Goal: Task Accomplishment & Management: Manage account settings

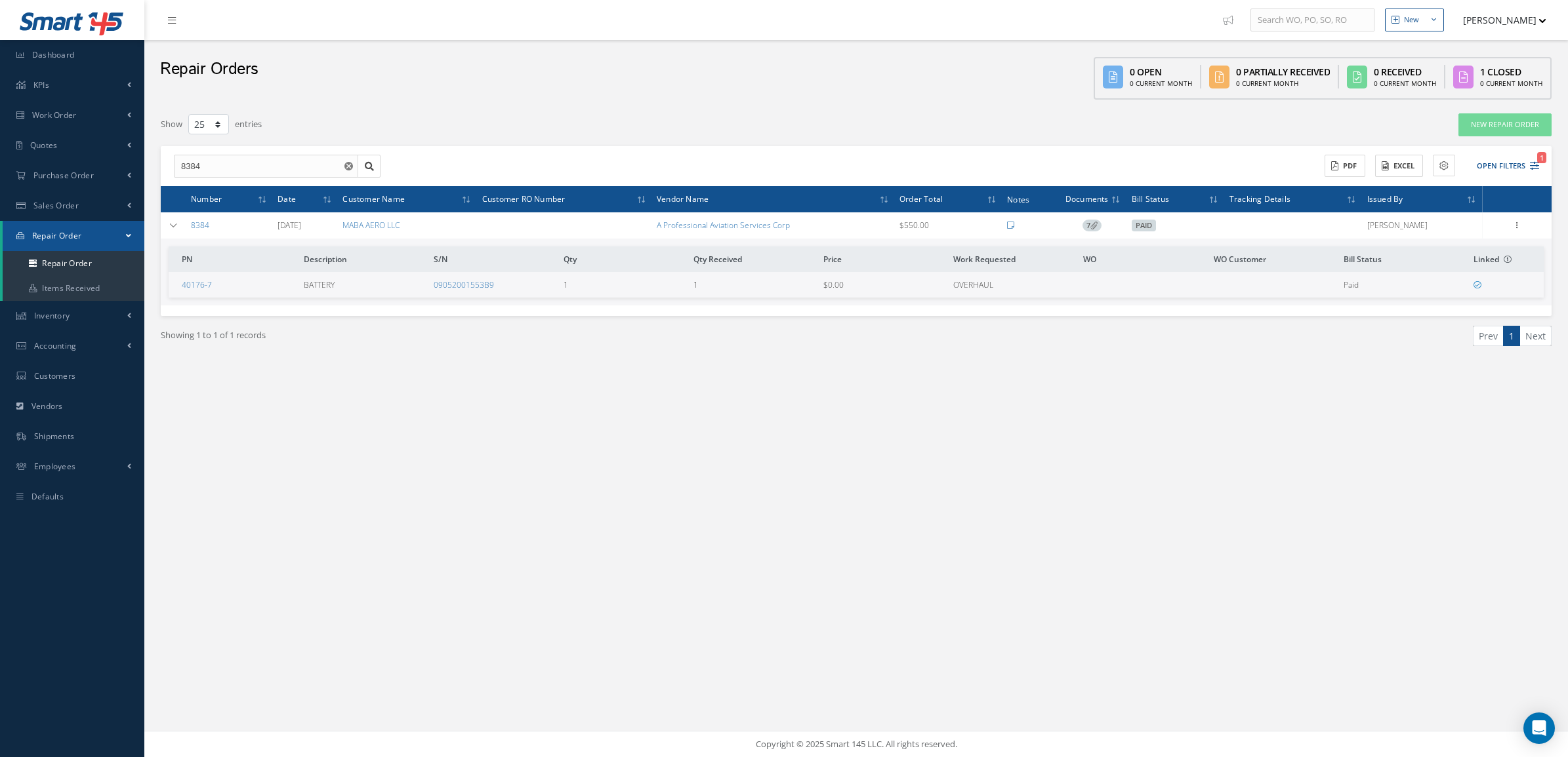
select select "25"
click at [60, 256] on link "Repair Order" at bounding box center [74, 263] width 142 height 25
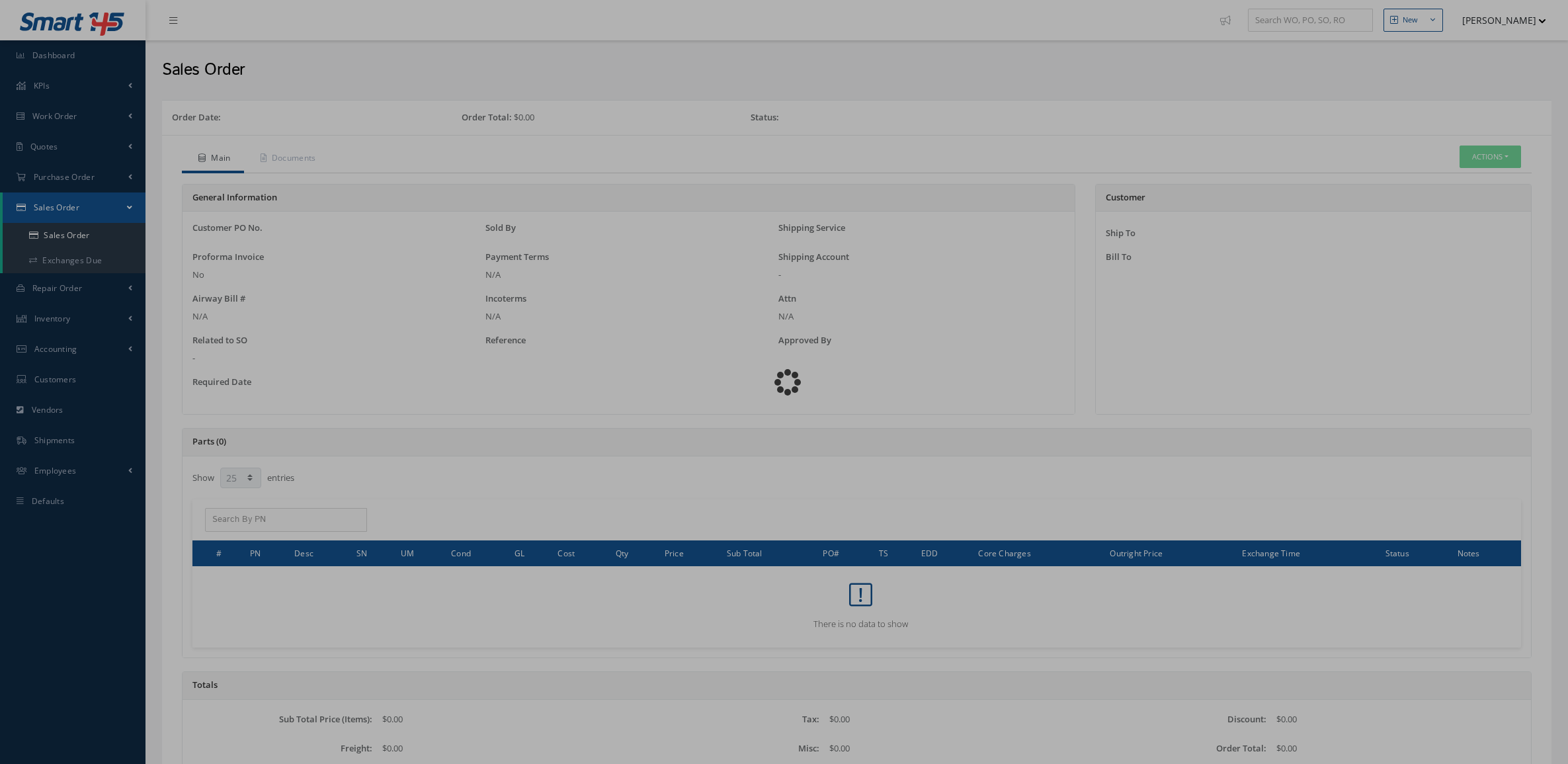
select select "25"
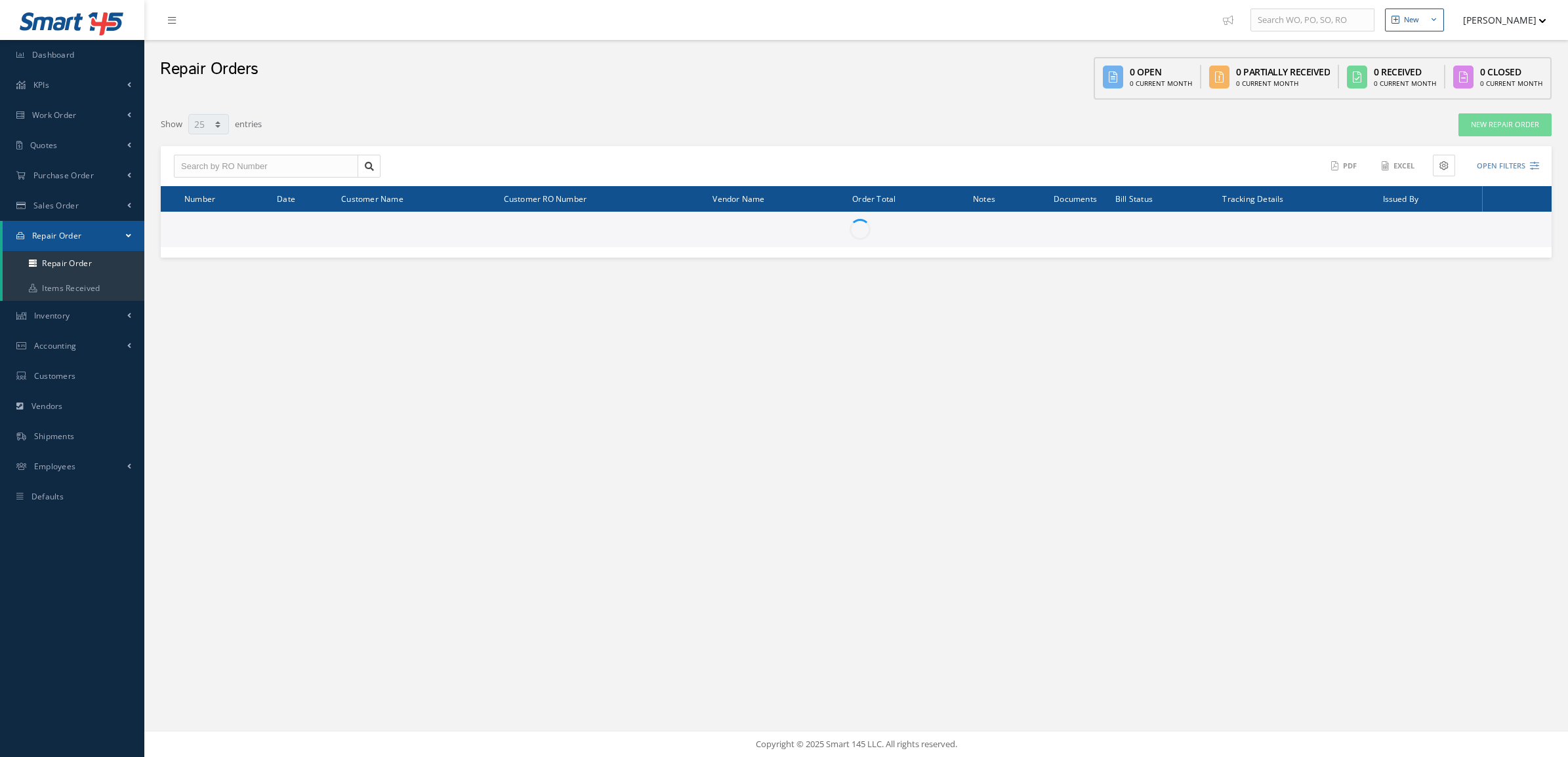
select select "25"
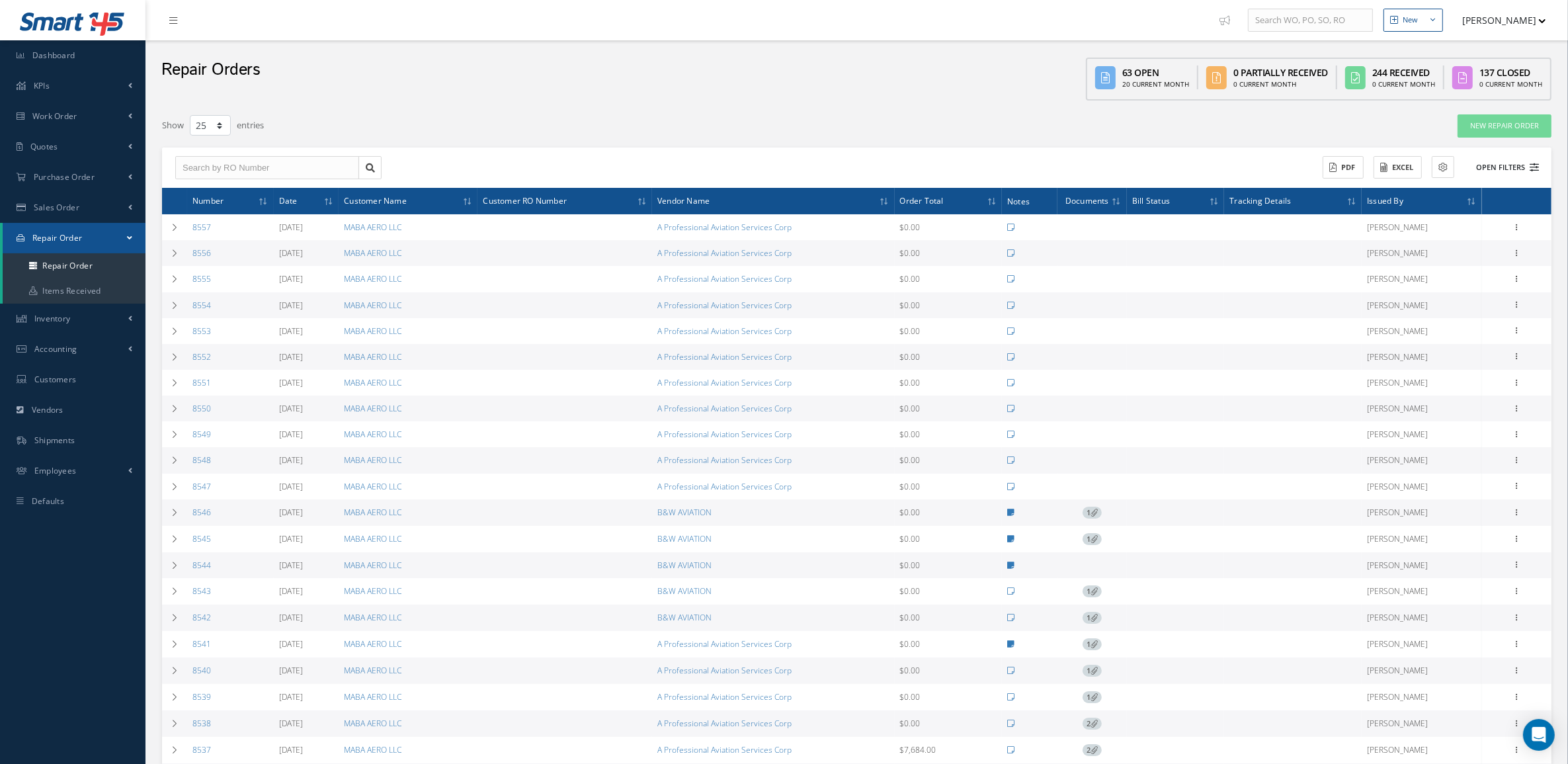
click at [1499, 169] on button "Open Filters" at bounding box center [1502, 167] width 75 height 22
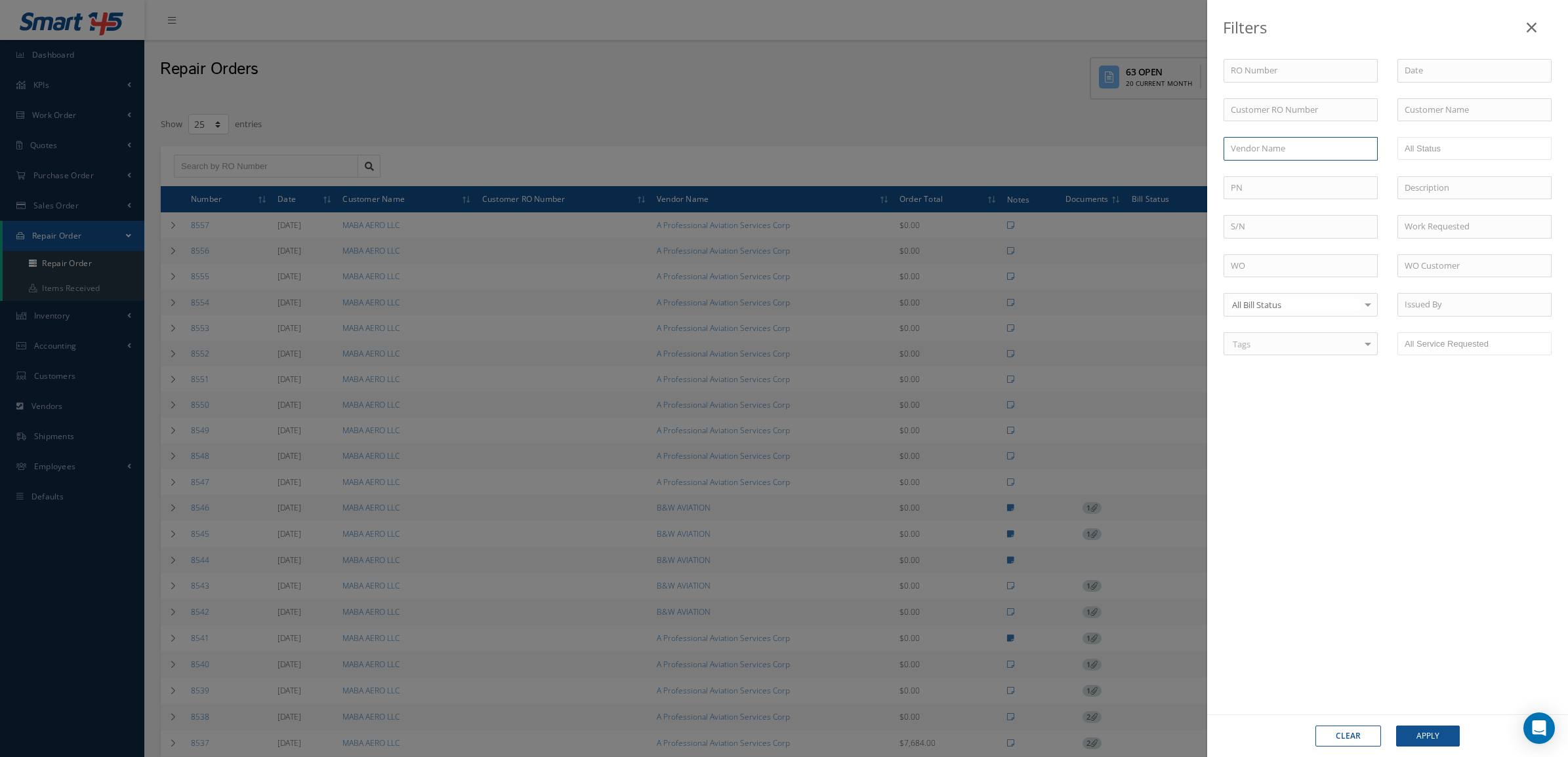
click at [1272, 152] on input "text" at bounding box center [1300, 149] width 154 height 24
type input "premier"
click at [1396, 726] on button "Apply" at bounding box center [1427, 736] width 64 height 21
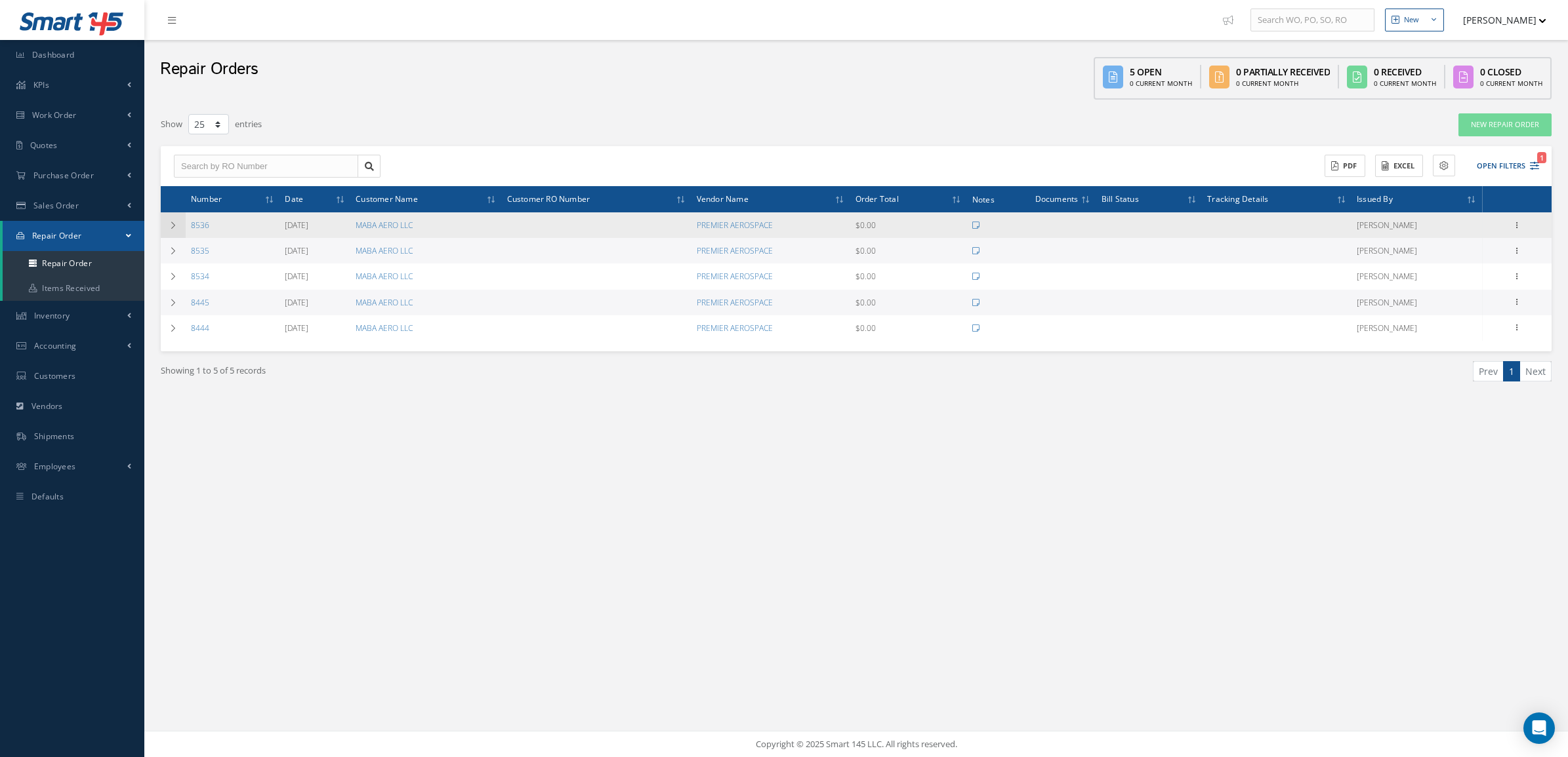
click at [179, 222] on td at bounding box center [173, 225] width 25 height 25
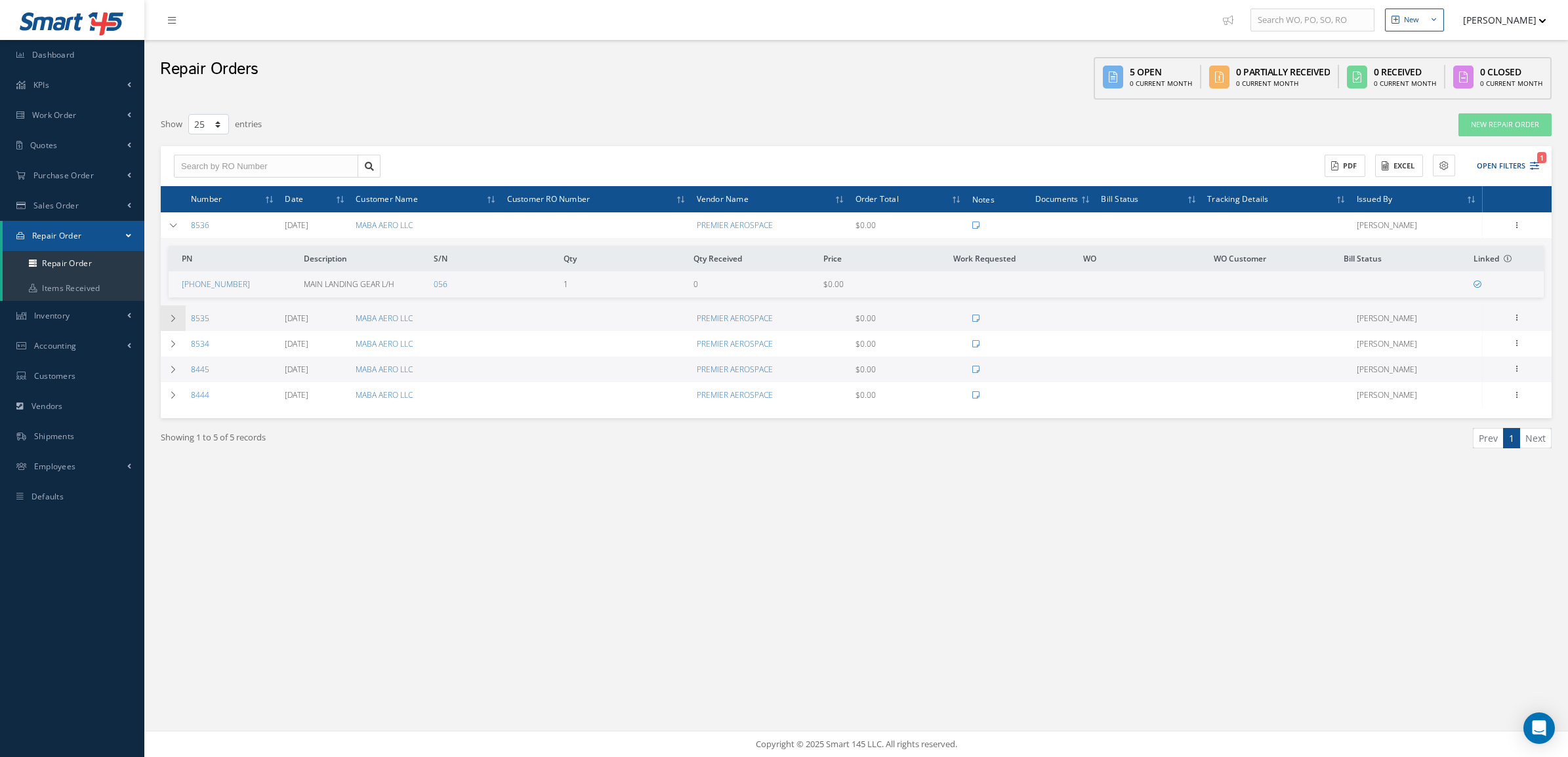
click at [179, 320] on td at bounding box center [173, 318] width 25 height 25
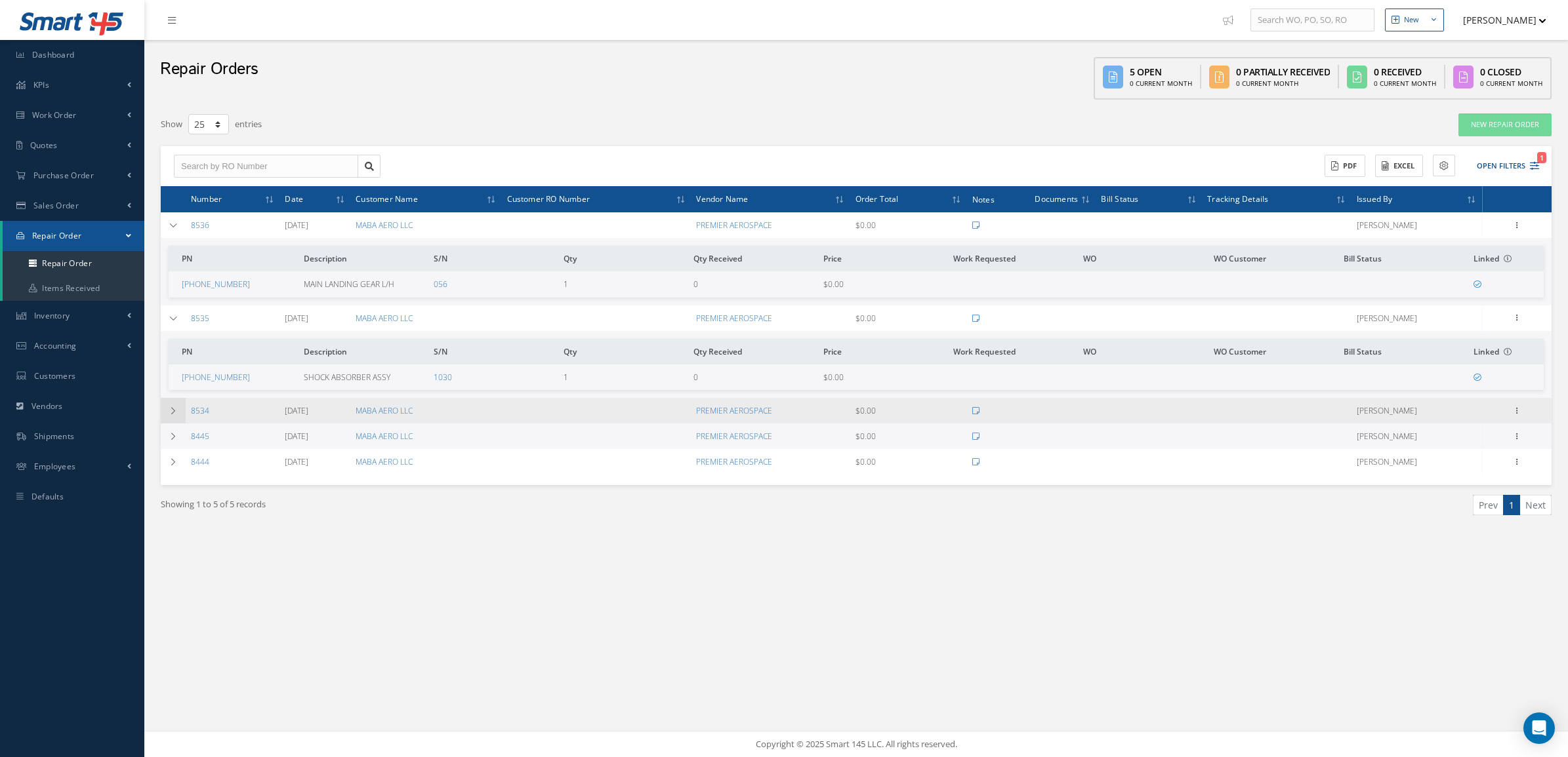
click at [172, 411] on icon at bounding box center [173, 411] width 9 height 8
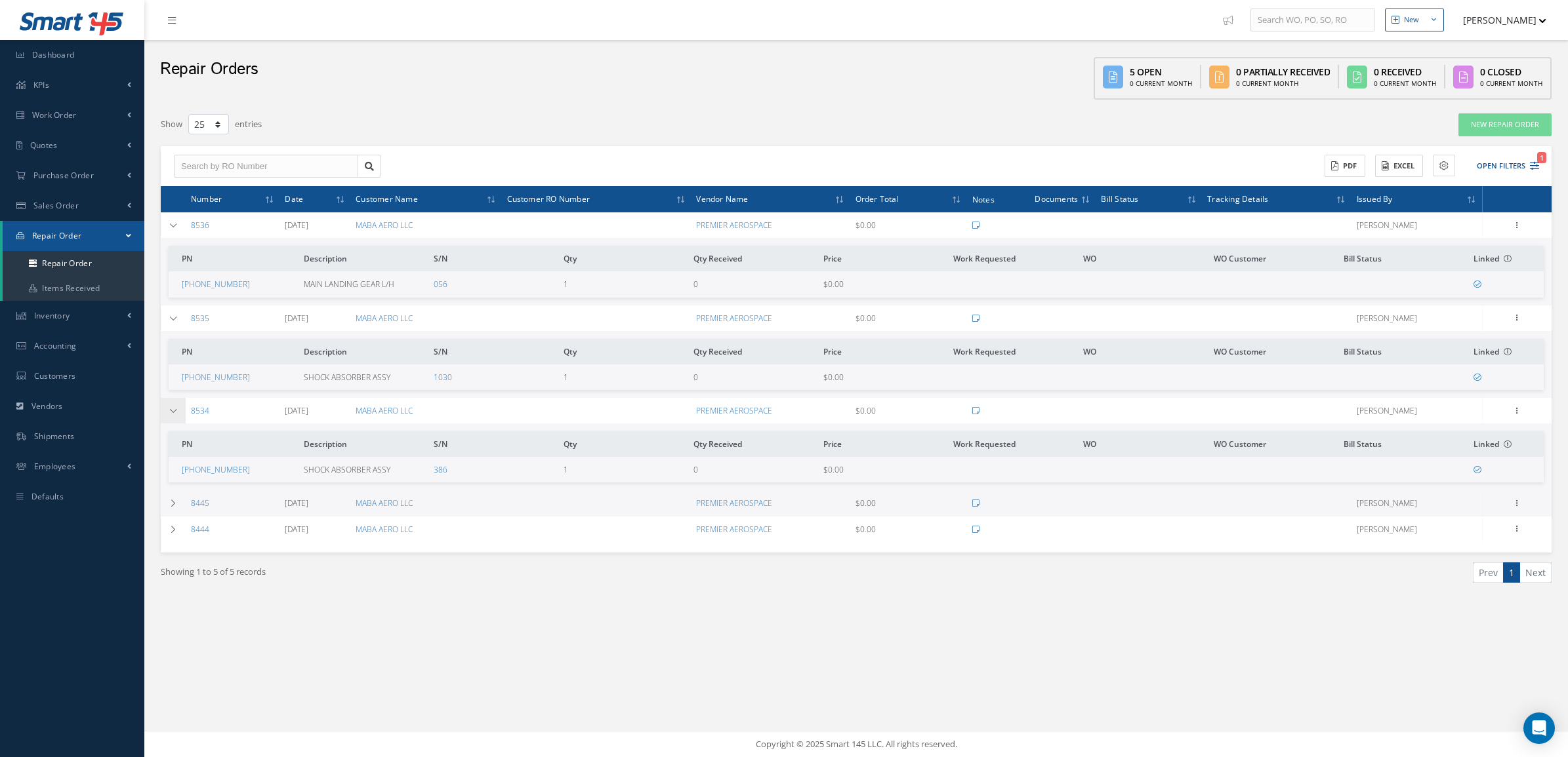
click at [172, 411] on icon at bounding box center [173, 411] width 9 height 8
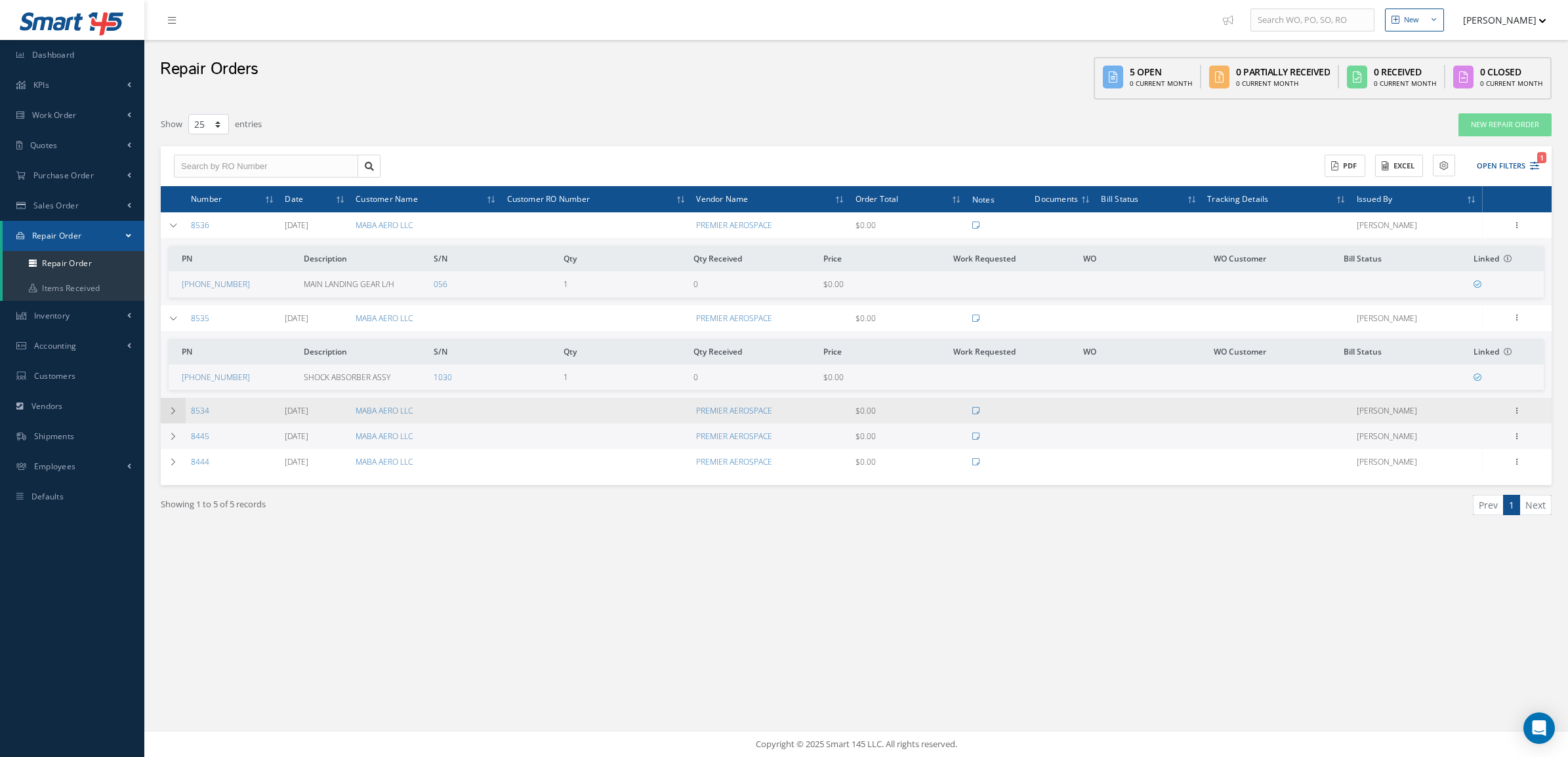
click at [172, 411] on icon at bounding box center [173, 411] width 9 height 8
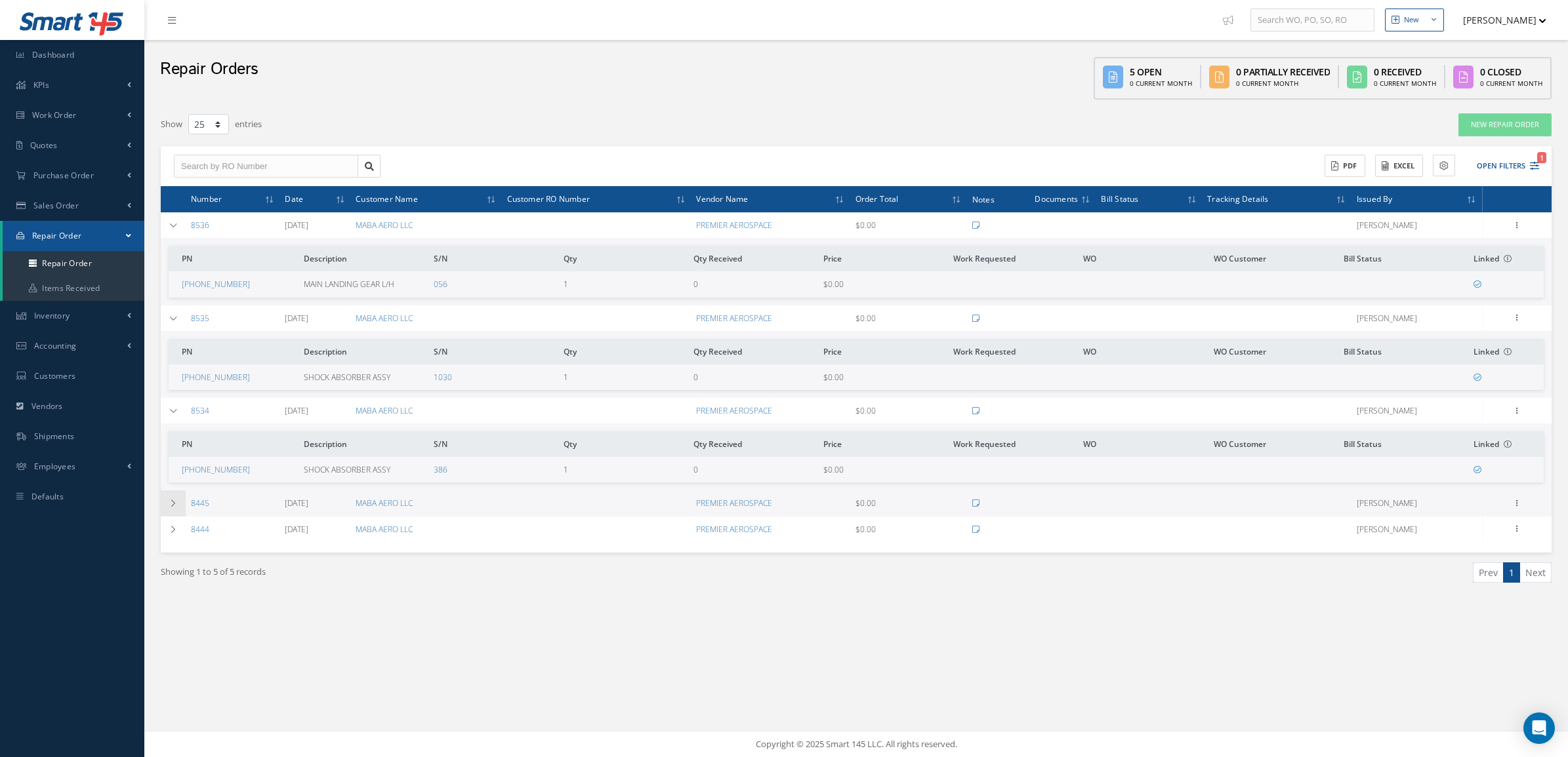
click at [163, 513] on td at bounding box center [173, 503] width 25 height 25
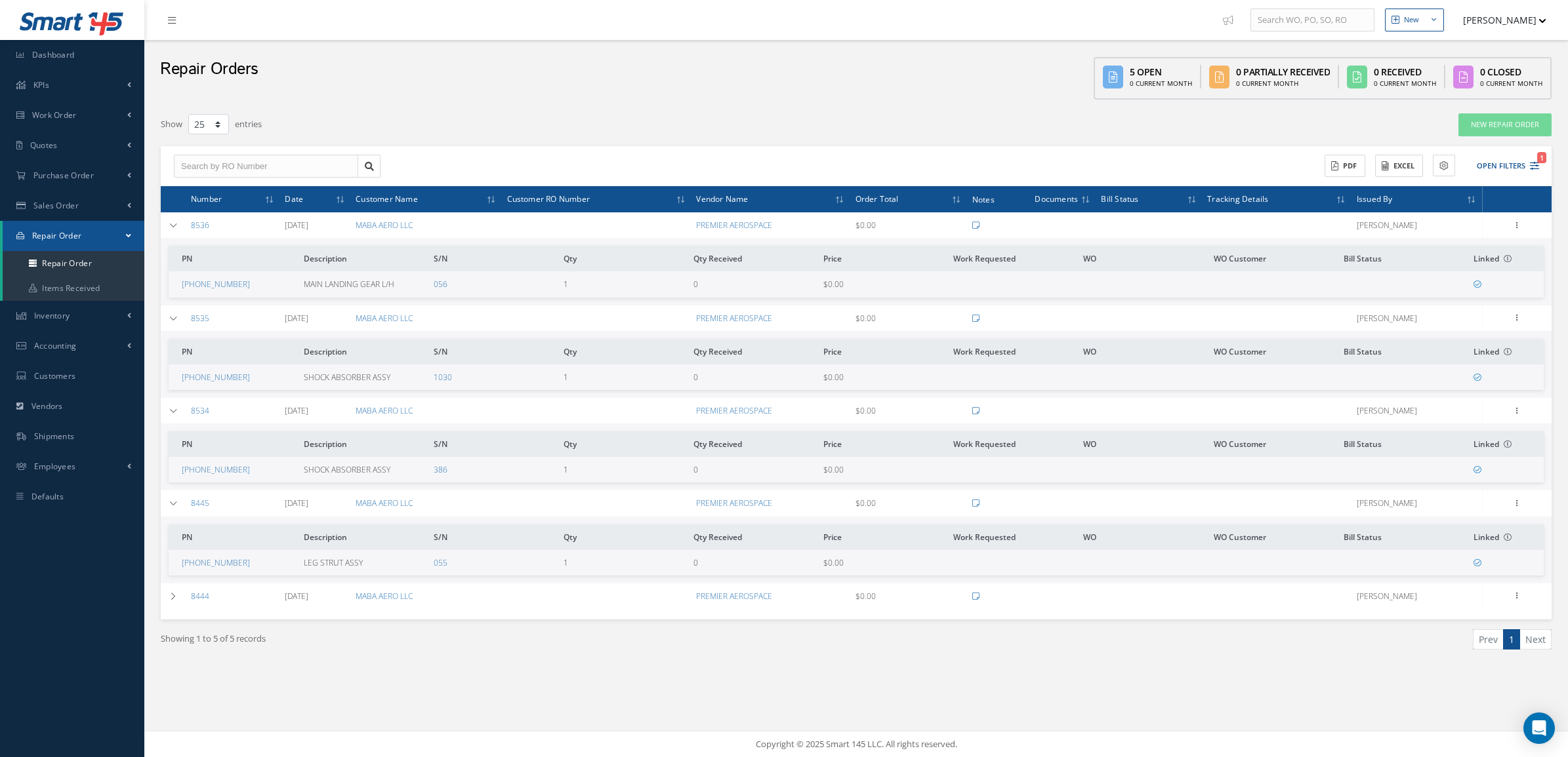
click at [169, 608] on div "Number Date Customer Name Customer RO Number Vendor Name Order Total Notes Docu…" at bounding box center [856, 403] width 1391 height 433
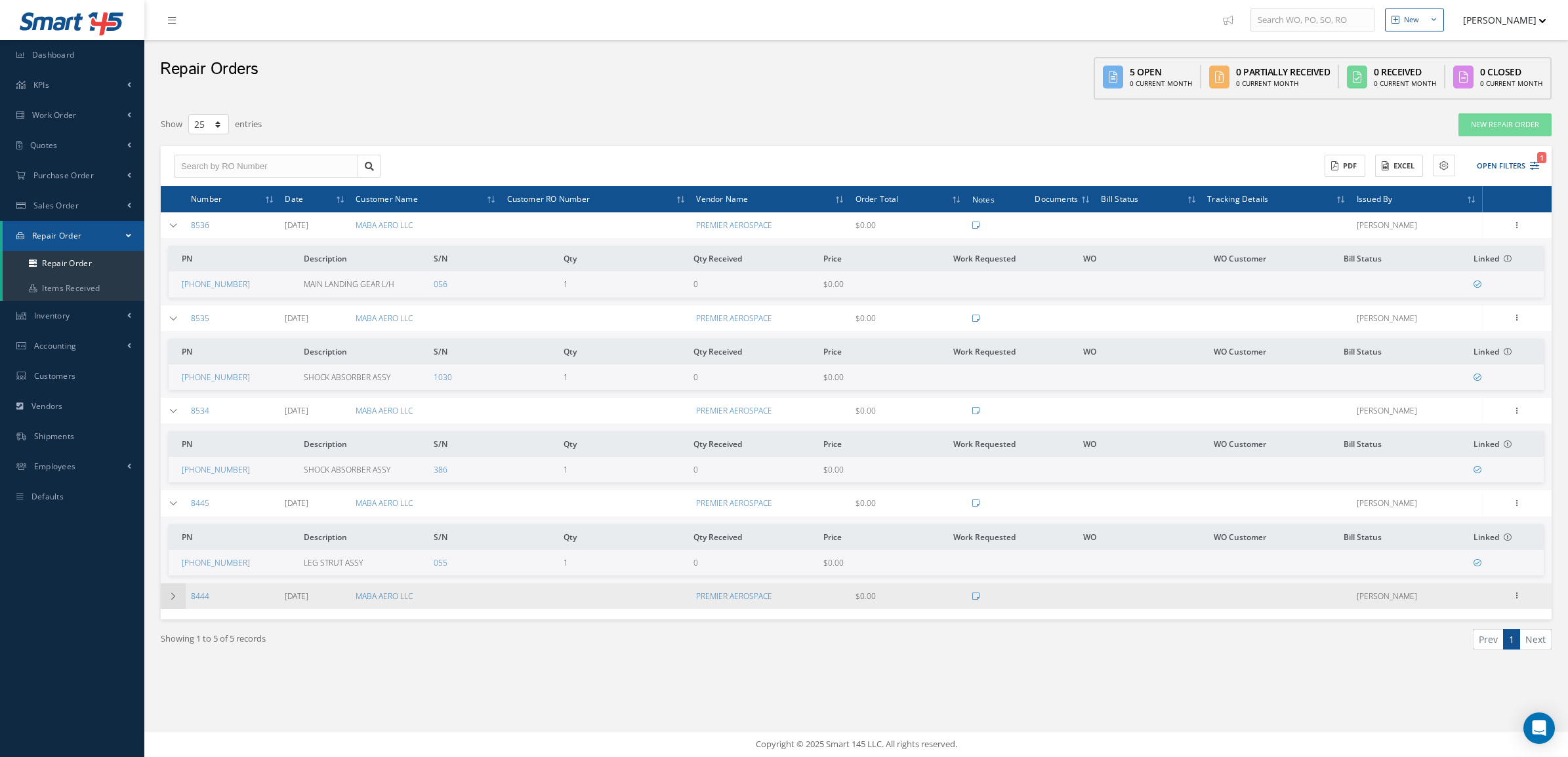
click at [167, 604] on td at bounding box center [173, 596] width 25 height 25
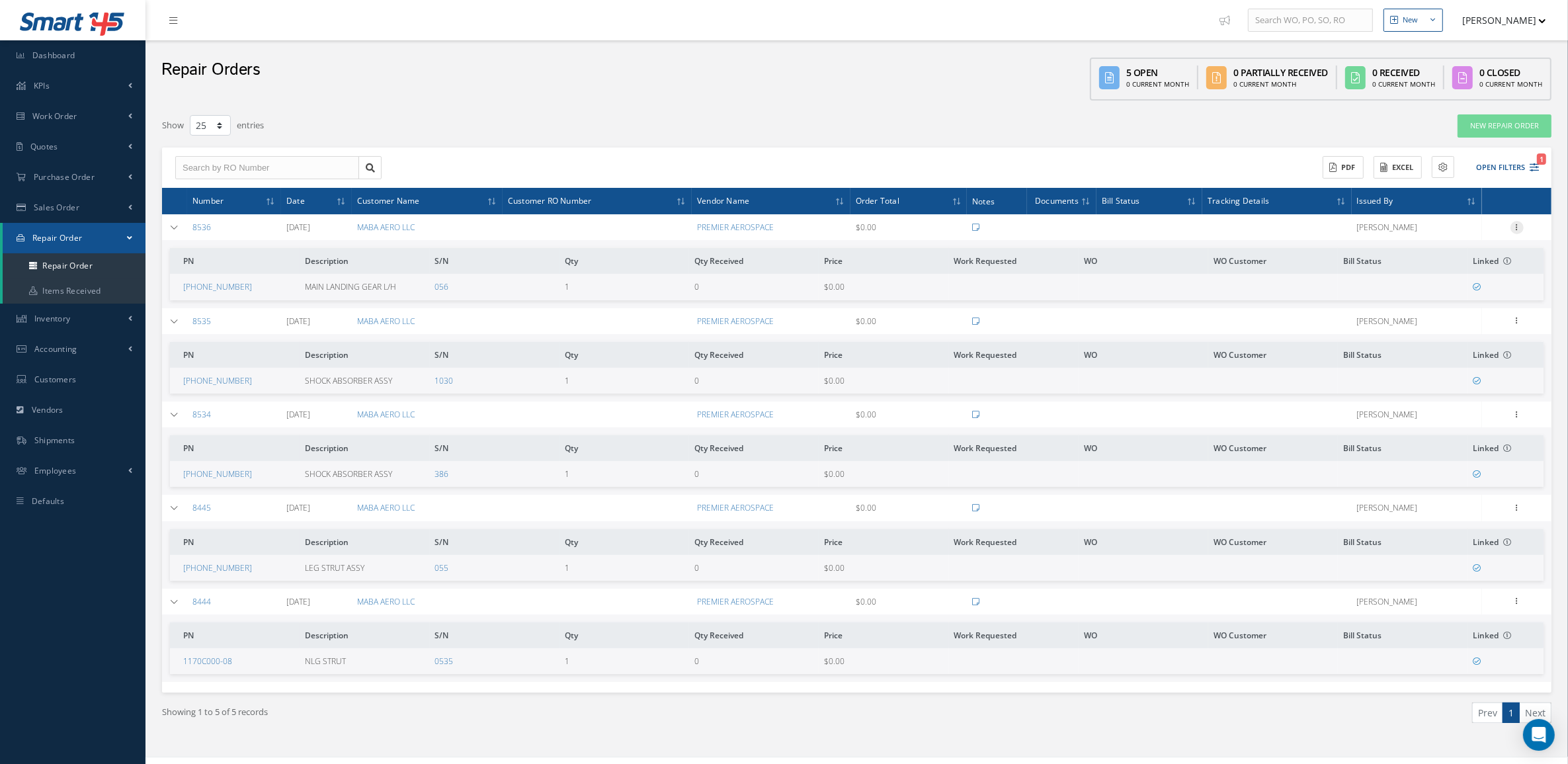
click at [1515, 232] on div at bounding box center [1517, 228] width 14 height 14
click at [1438, 341] on link "Delete" at bounding box center [1456, 338] width 105 height 17
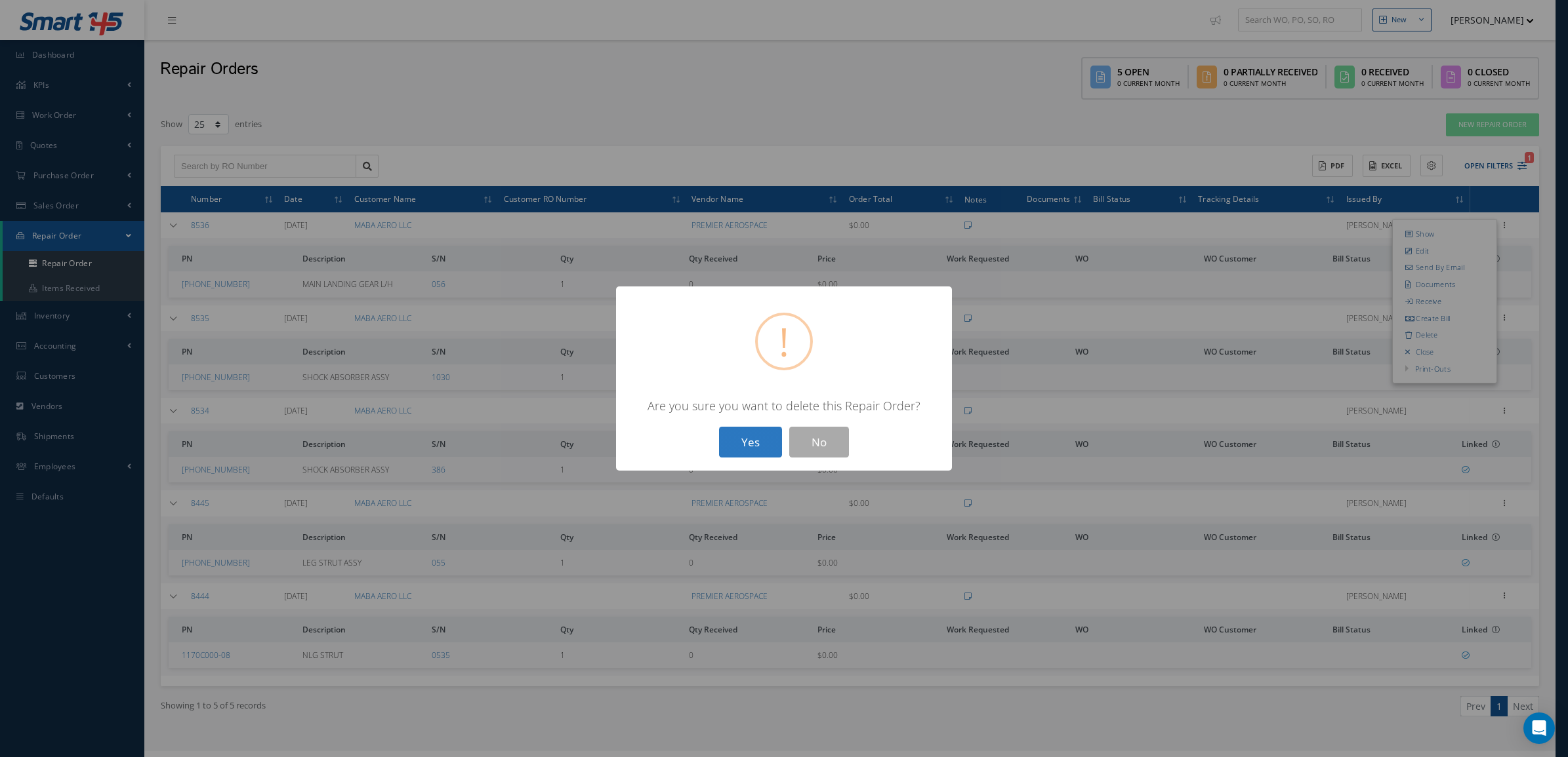
click at [750, 450] on button "Yes" at bounding box center [751, 442] width 63 height 31
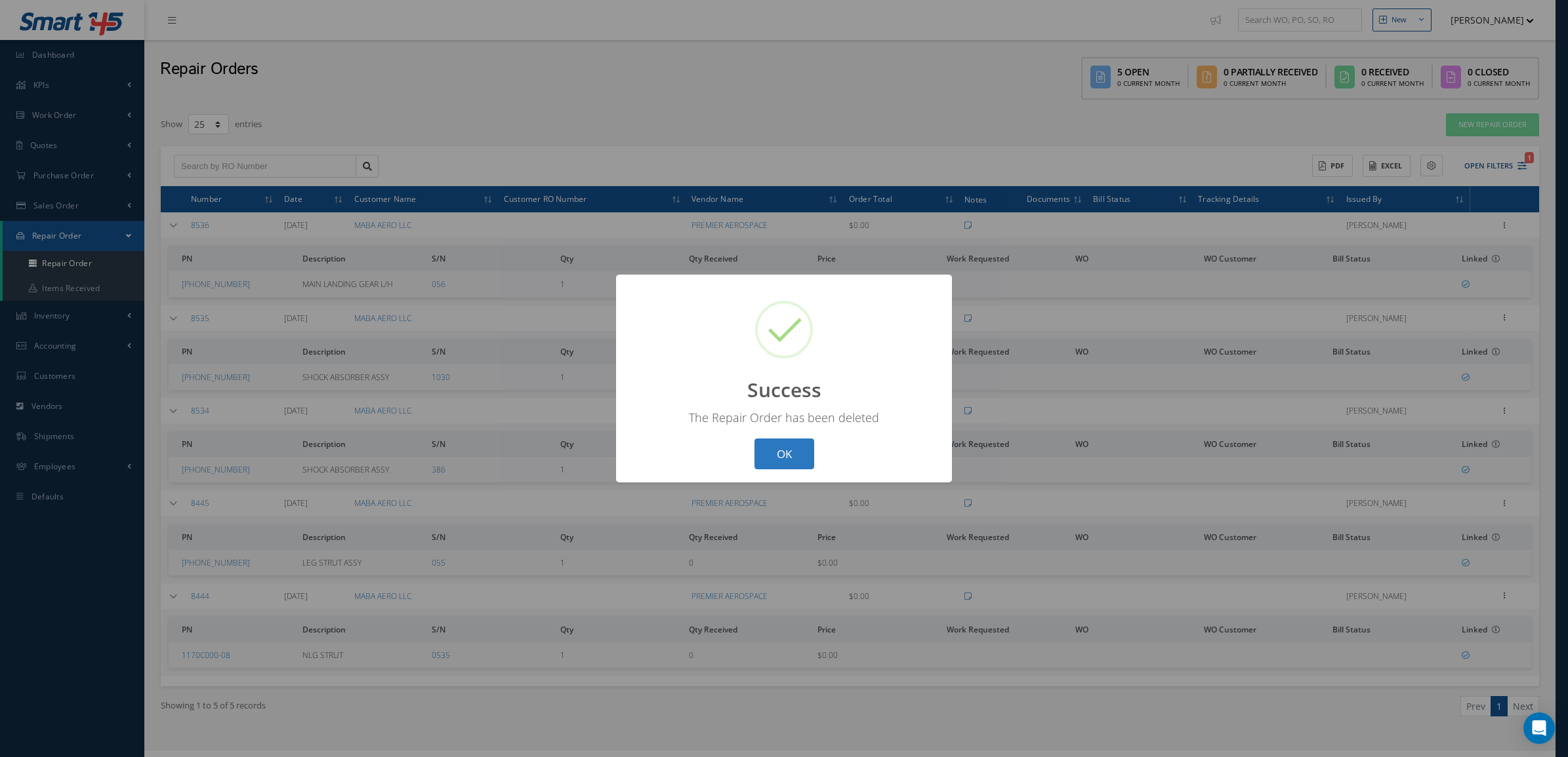
click at [759, 441] on button "OK" at bounding box center [784, 454] width 60 height 31
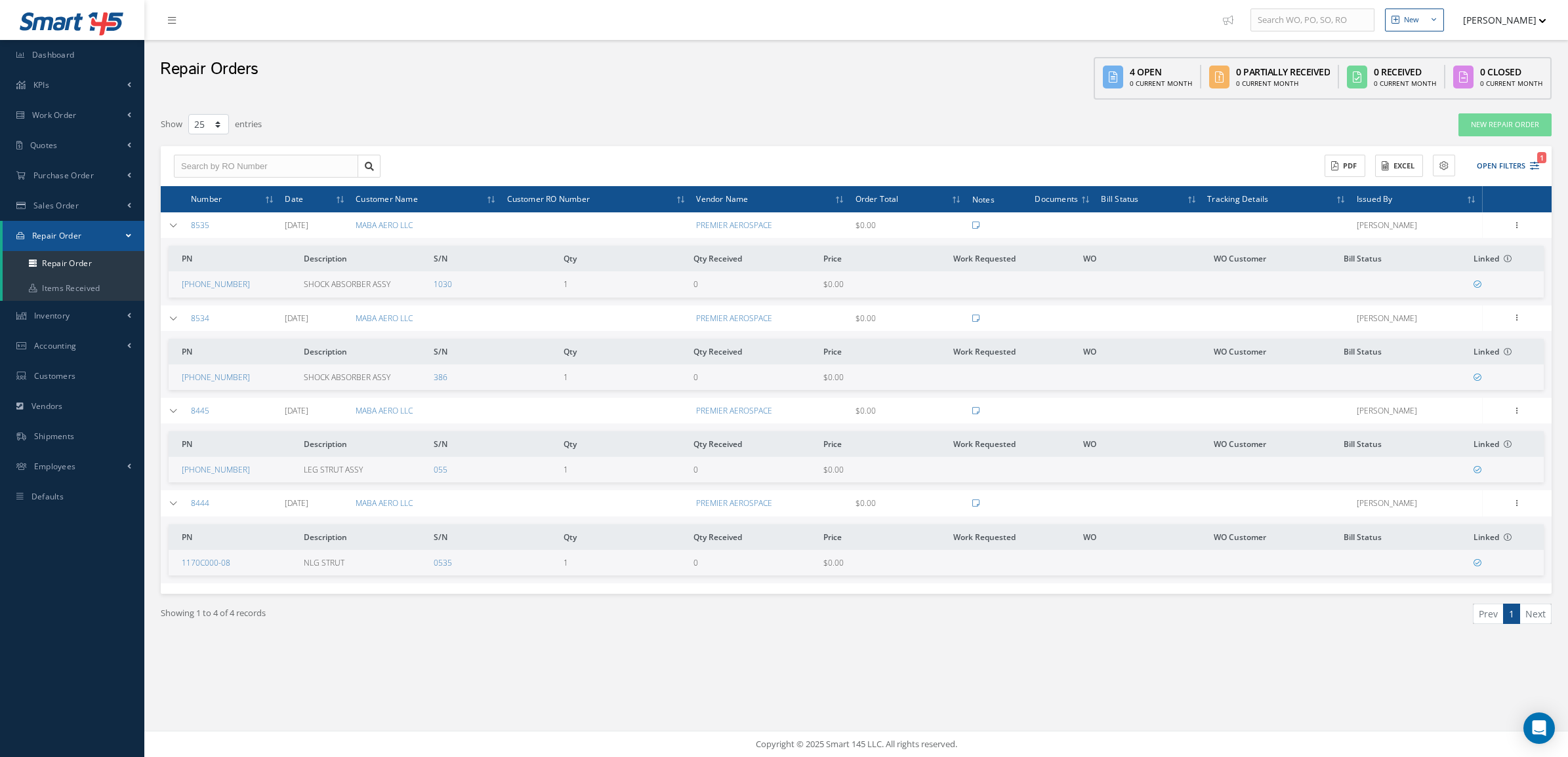
click at [1522, 233] on div "Show Edit Send By Email Documents Receive Create Bill Delete Close Print-Outs R…" at bounding box center [1516, 225] width 16 height 16
click at [1513, 217] on div "Show Edit Send By Email Documents Receive Create Bill Delete Close Print-Outs R…" at bounding box center [1516, 225] width 16 height 16
click at [1513, 224] on icon at bounding box center [1517, 224] width 13 height 10
click at [1441, 332] on link "Delete" at bounding box center [1457, 335] width 104 height 17
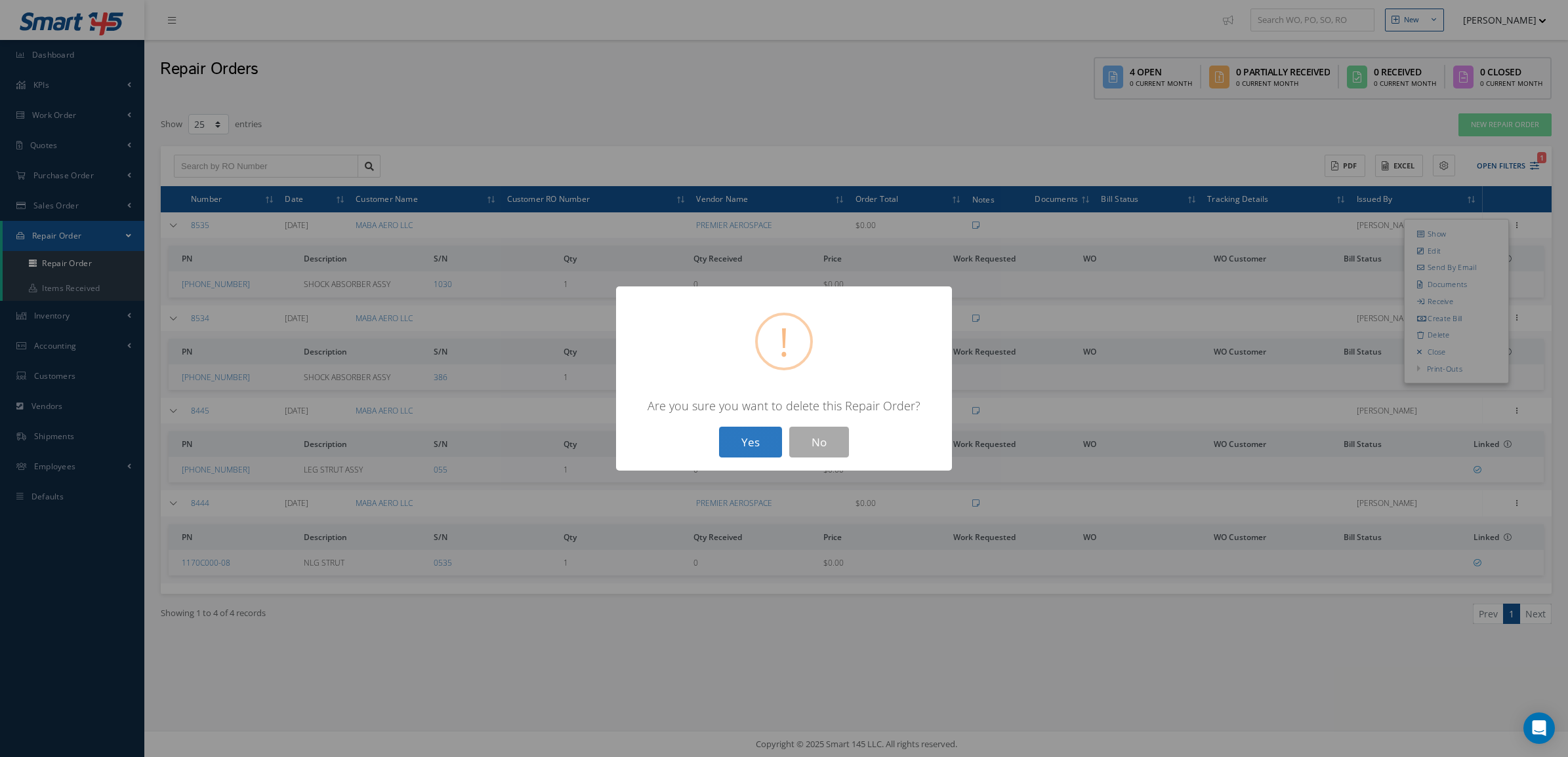
click at [757, 450] on button "Yes" at bounding box center [751, 442] width 63 height 31
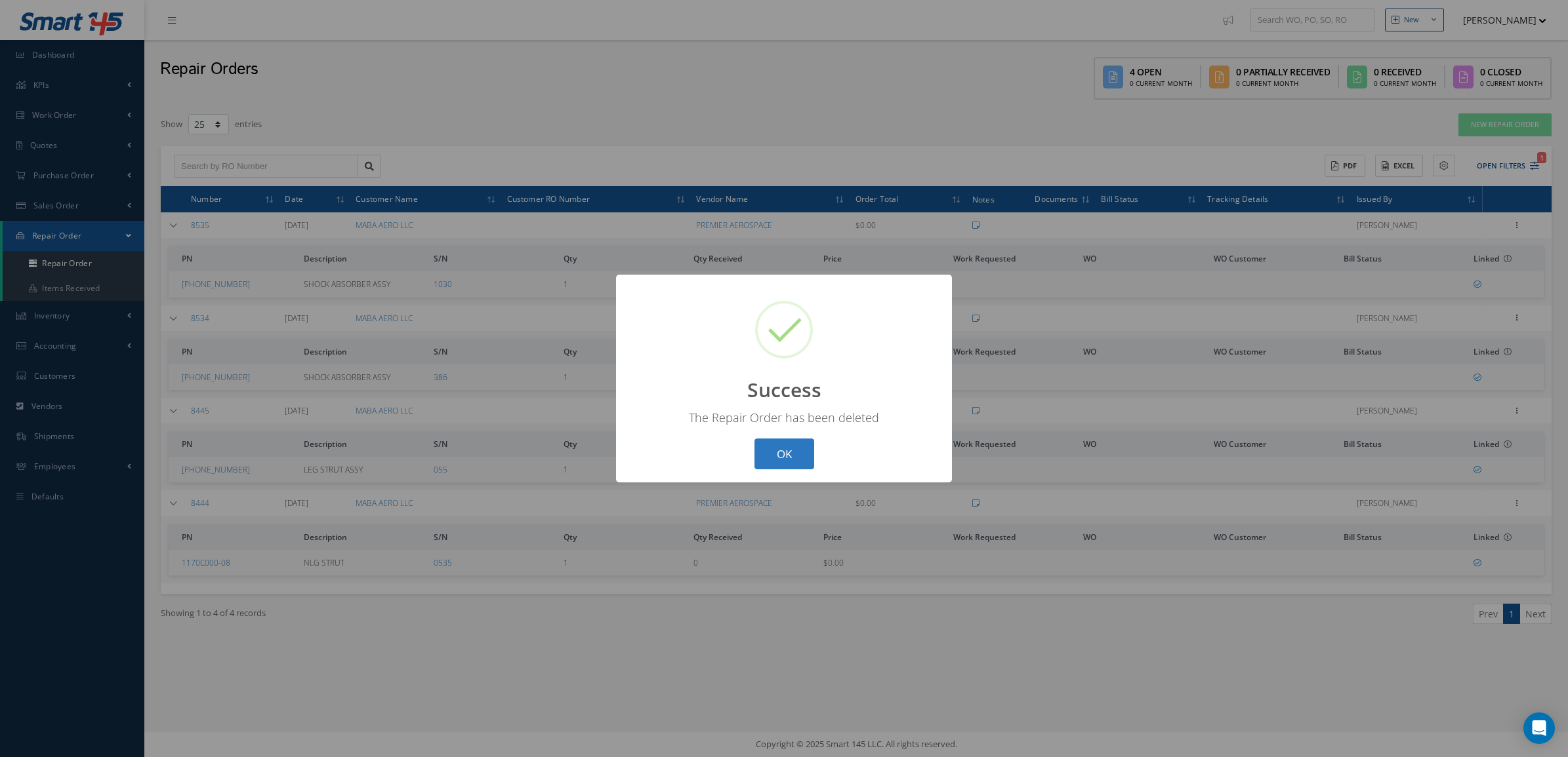
click at [772, 466] on button "OK" at bounding box center [784, 454] width 60 height 31
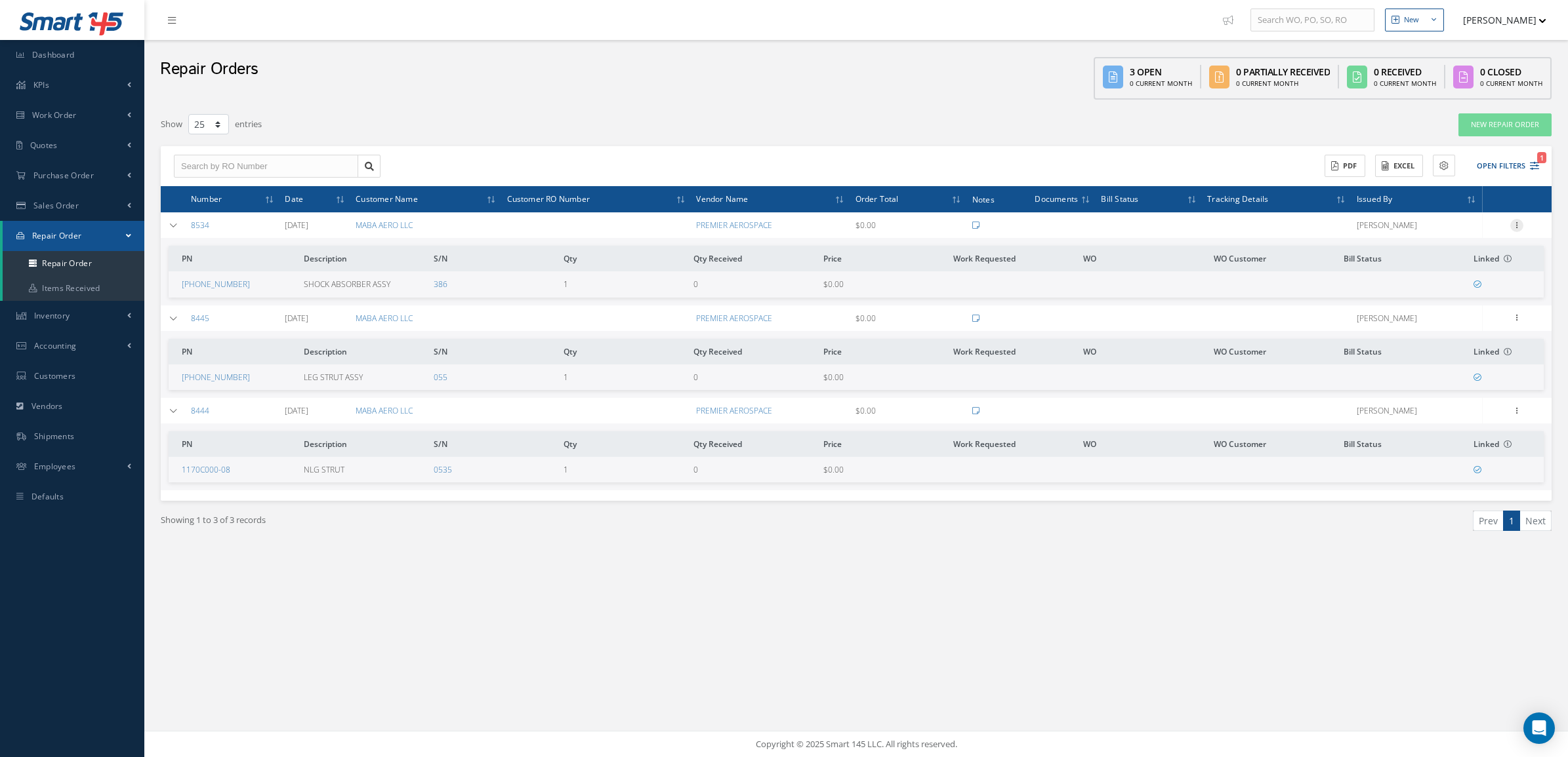
click at [1517, 223] on icon at bounding box center [1517, 224] width 13 height 10
click at [1441, 327] on link "Delete" at bounding box center [1457, 335] width 104 height 17
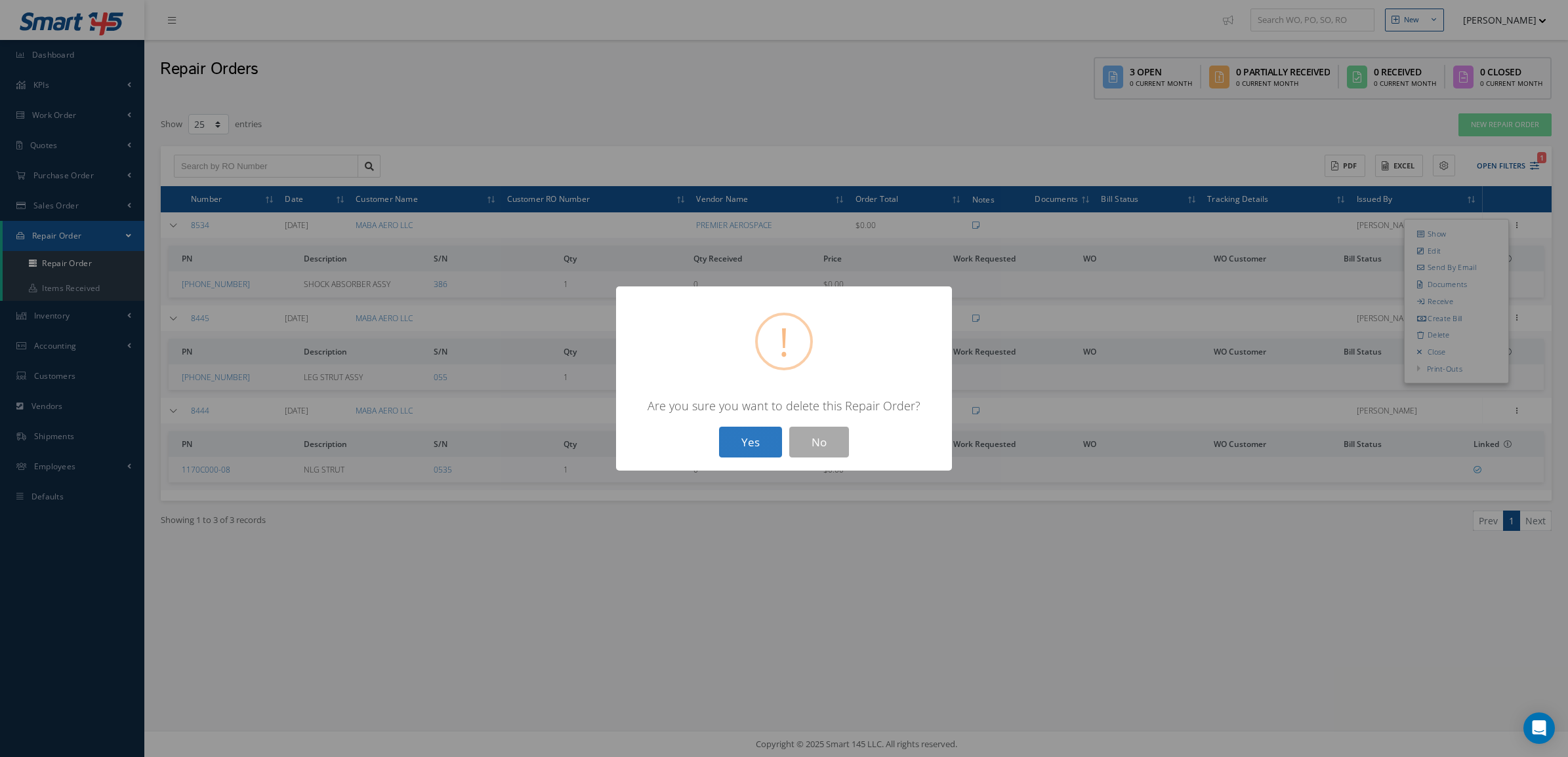
click at [759, 430] on button "Yes" at bounding box center [751, 442] width 63 height 31
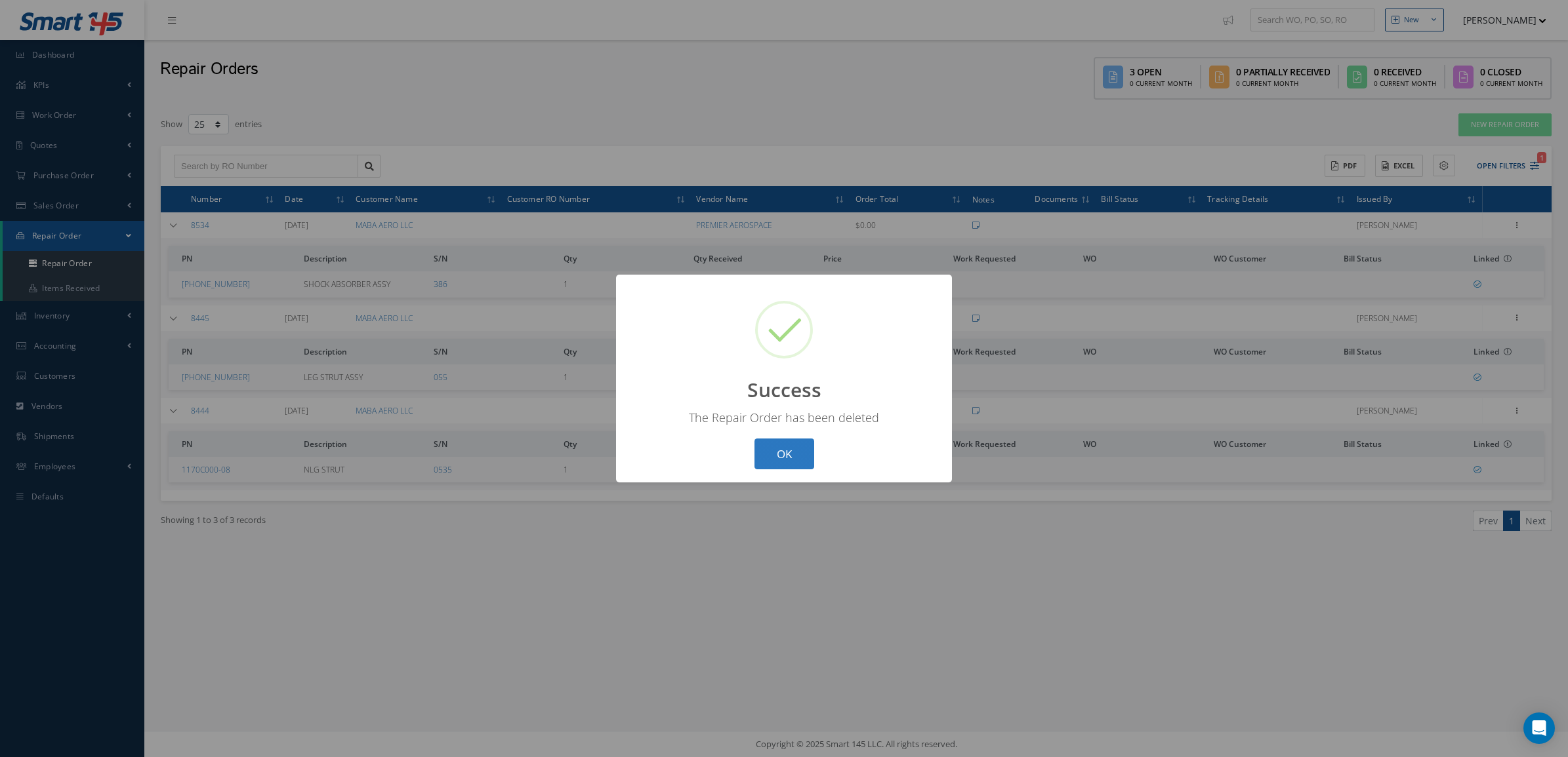
click at [775, 443] on button "OK" at bounding box center [784, 454] width 60 height 31
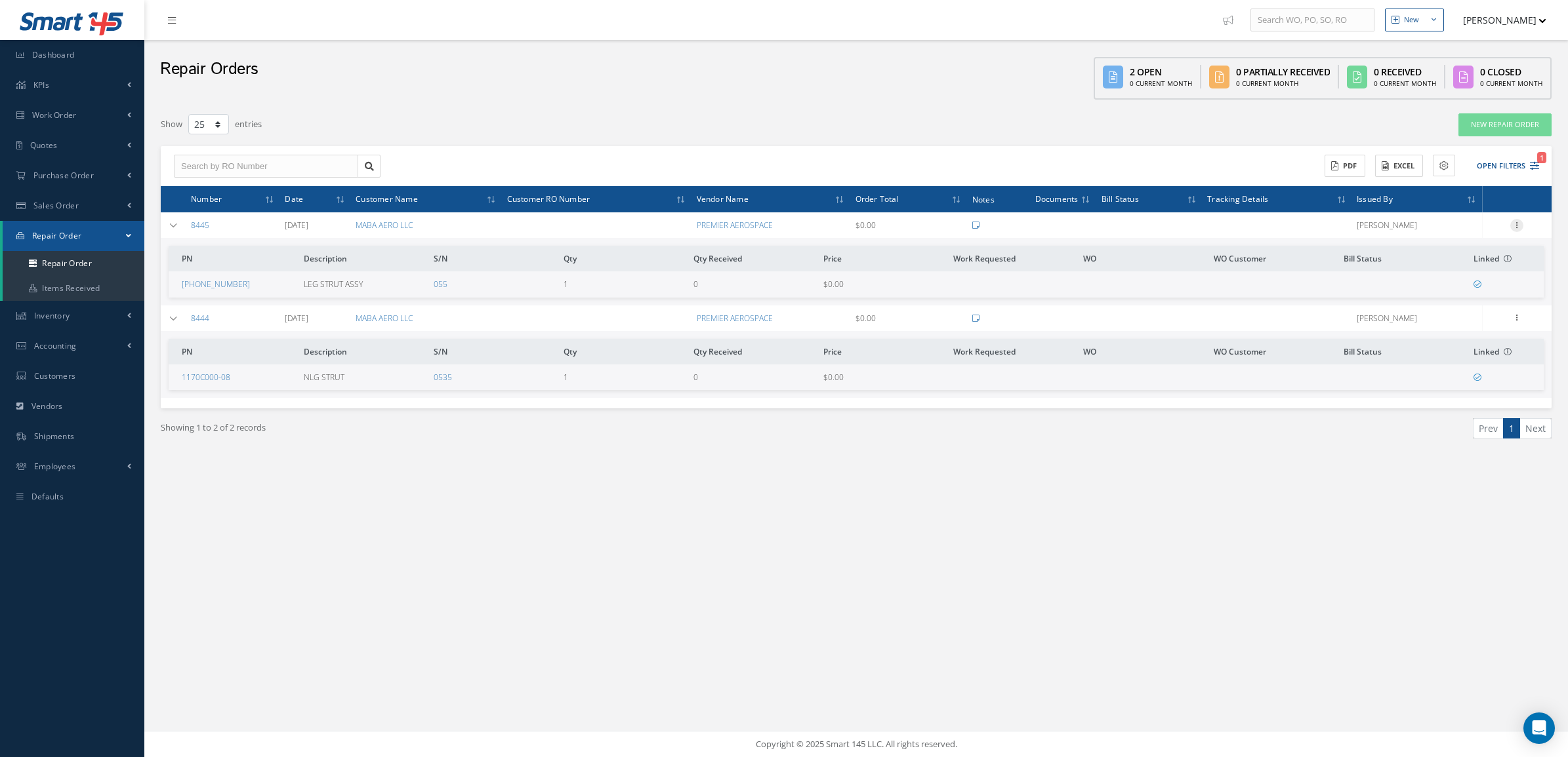
click at [1518, 227] on icon at bounding box center [1517, 224] width 13 height 10
click at [1457, 296] on link "Receive" at bounding box center [1457, 301] width 104 height 17
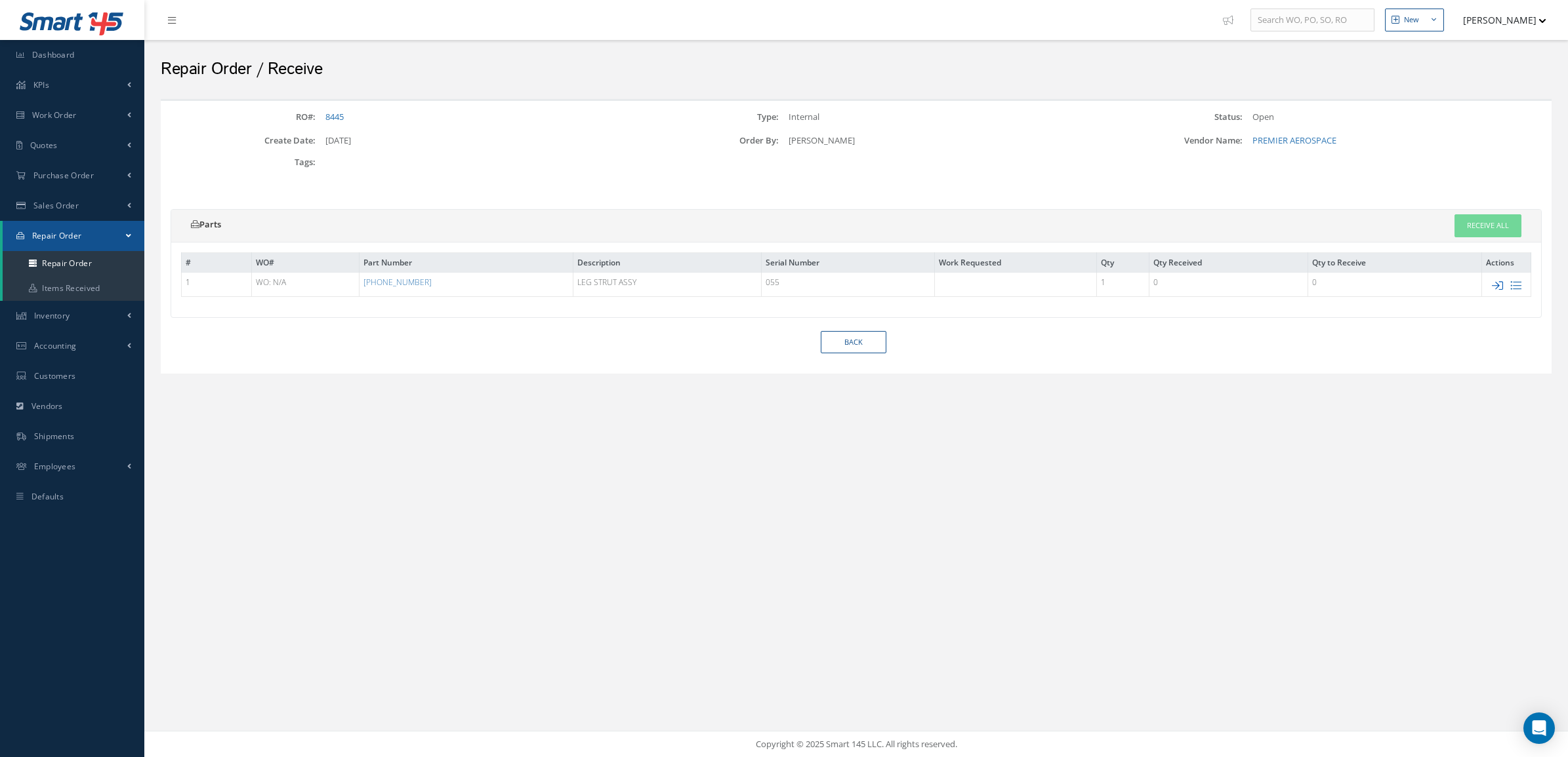
click at [1497, 284] on icon at bounding box center [1497, 285] width 11 height 11
type input "055"
checkbox input "true"
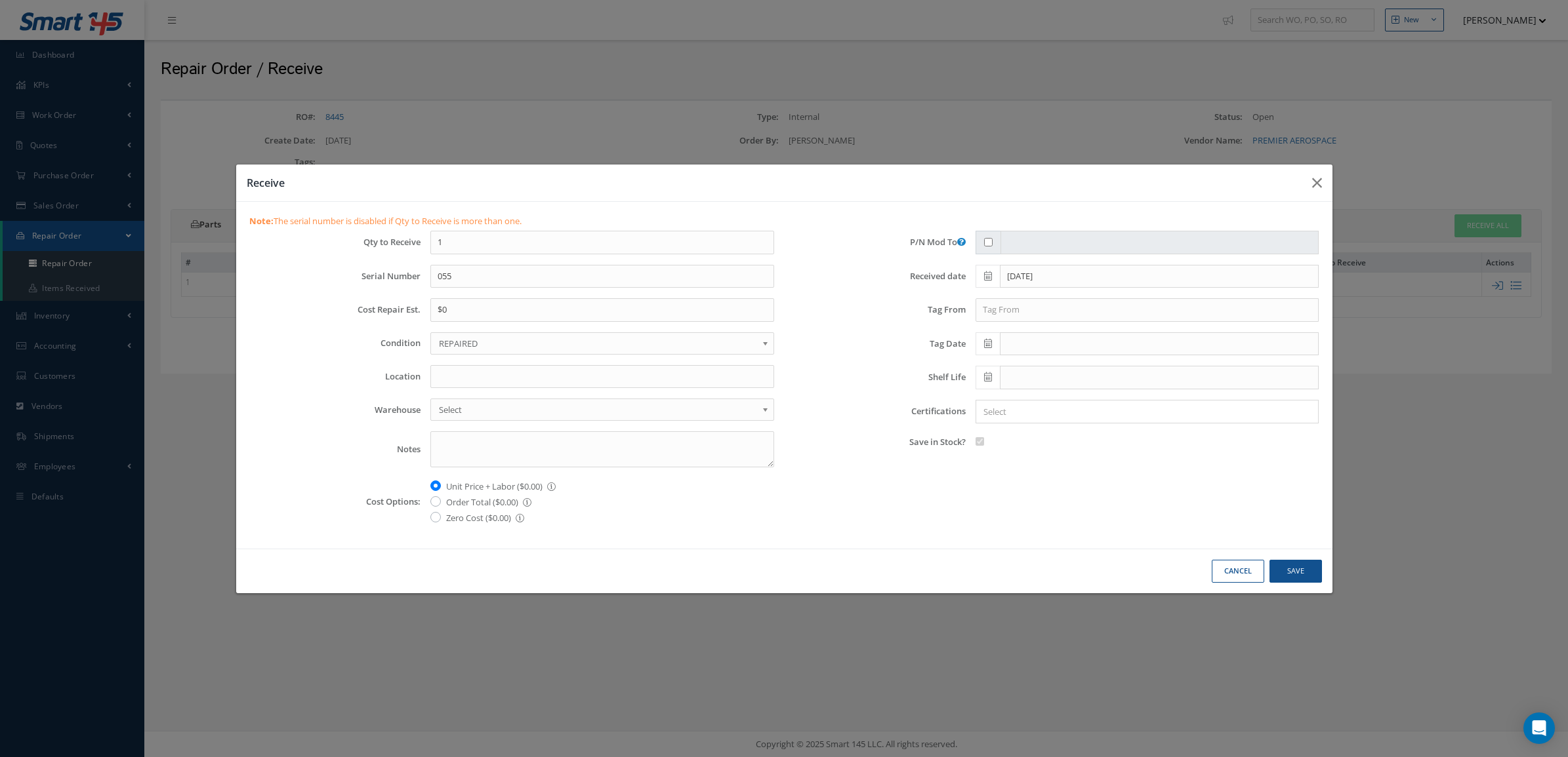
click at [467, 345] on span "REPAIRED" at bounding box center [598, 343] width 319 height 16
click at [446, 516] on label "Zero Cost ($0.00) The item has a cost of 0" at bounding box center [485, 517] width 78 height 16
click at [446, 516] on input "Zero Cost ($0.00) The item has a cost of 0" at bounding box center [450, 513] width 8 height 8
radio input "true"
click at [983, 274] on span at bounding box center [988, 276] width 24 height 24
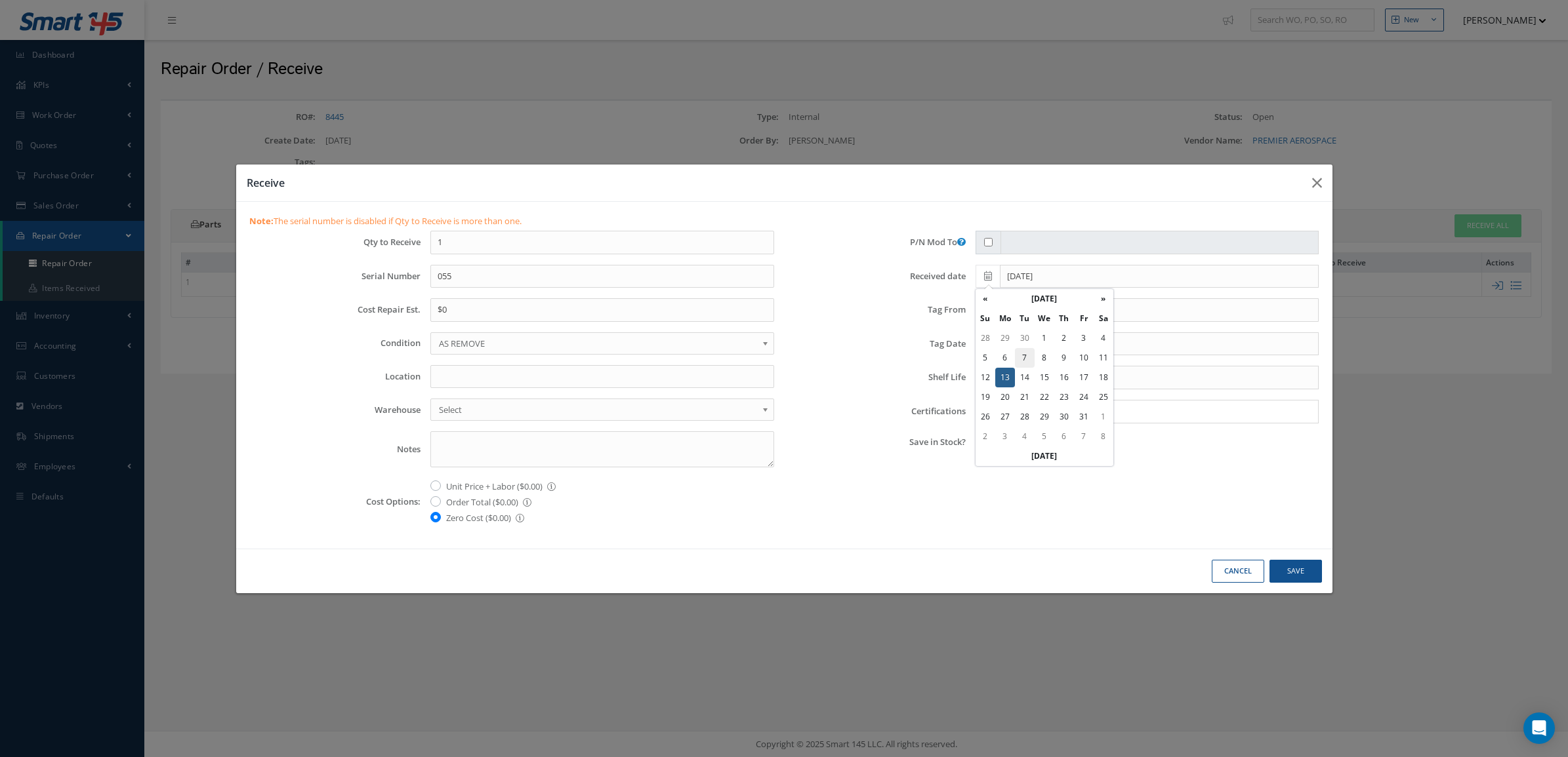
click at [1025, 357] on td "7" at bounding box center [1024, 358] width 19 height 19
type input "[DATE]"
click at [1293, 571] on button "Save" at bounding box center [1296, 571] width 52 height 23
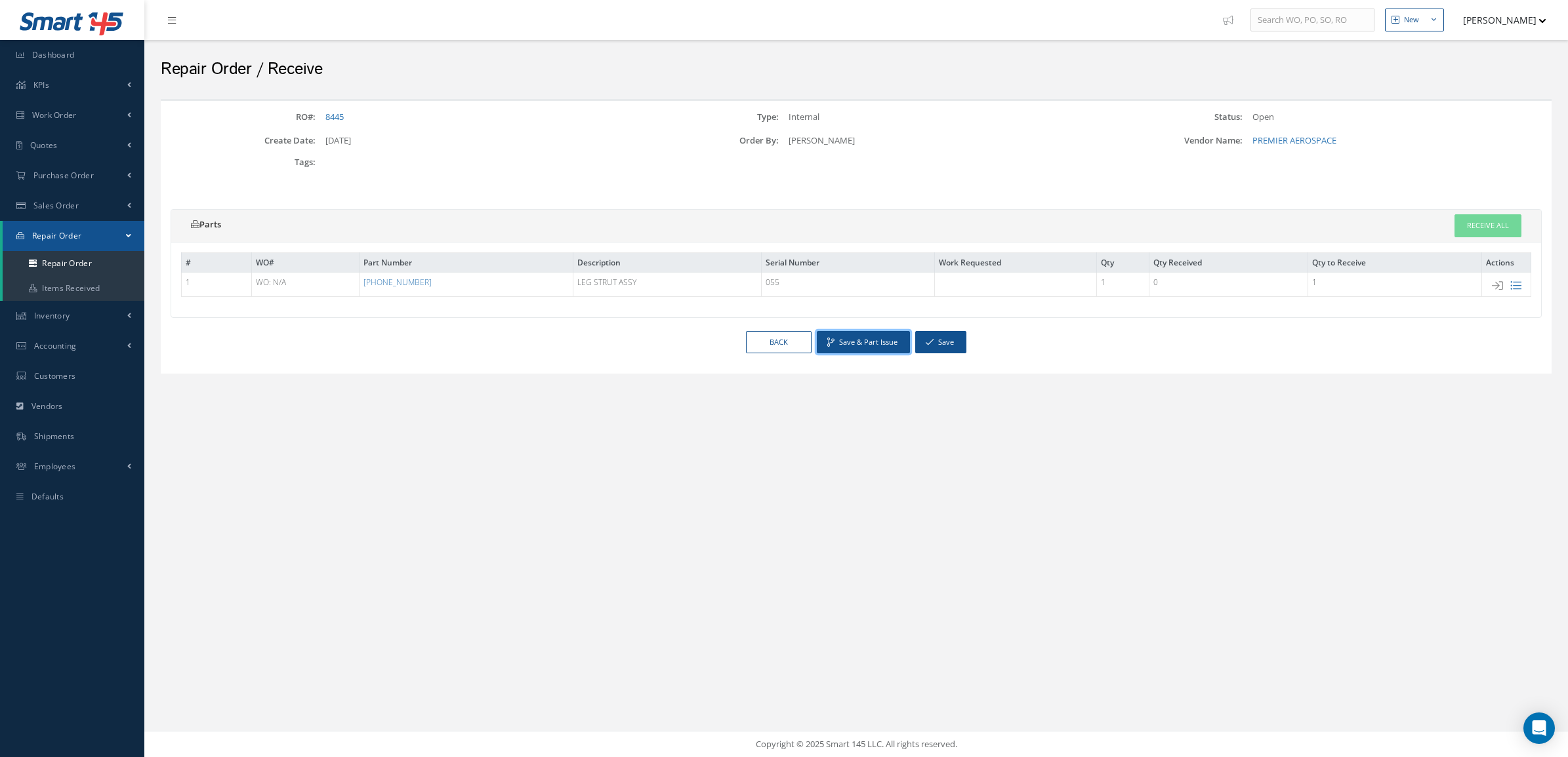
click at [866, 342] on button "Save & Part Issue" at bounding box center [863, 342] width 93 height 23
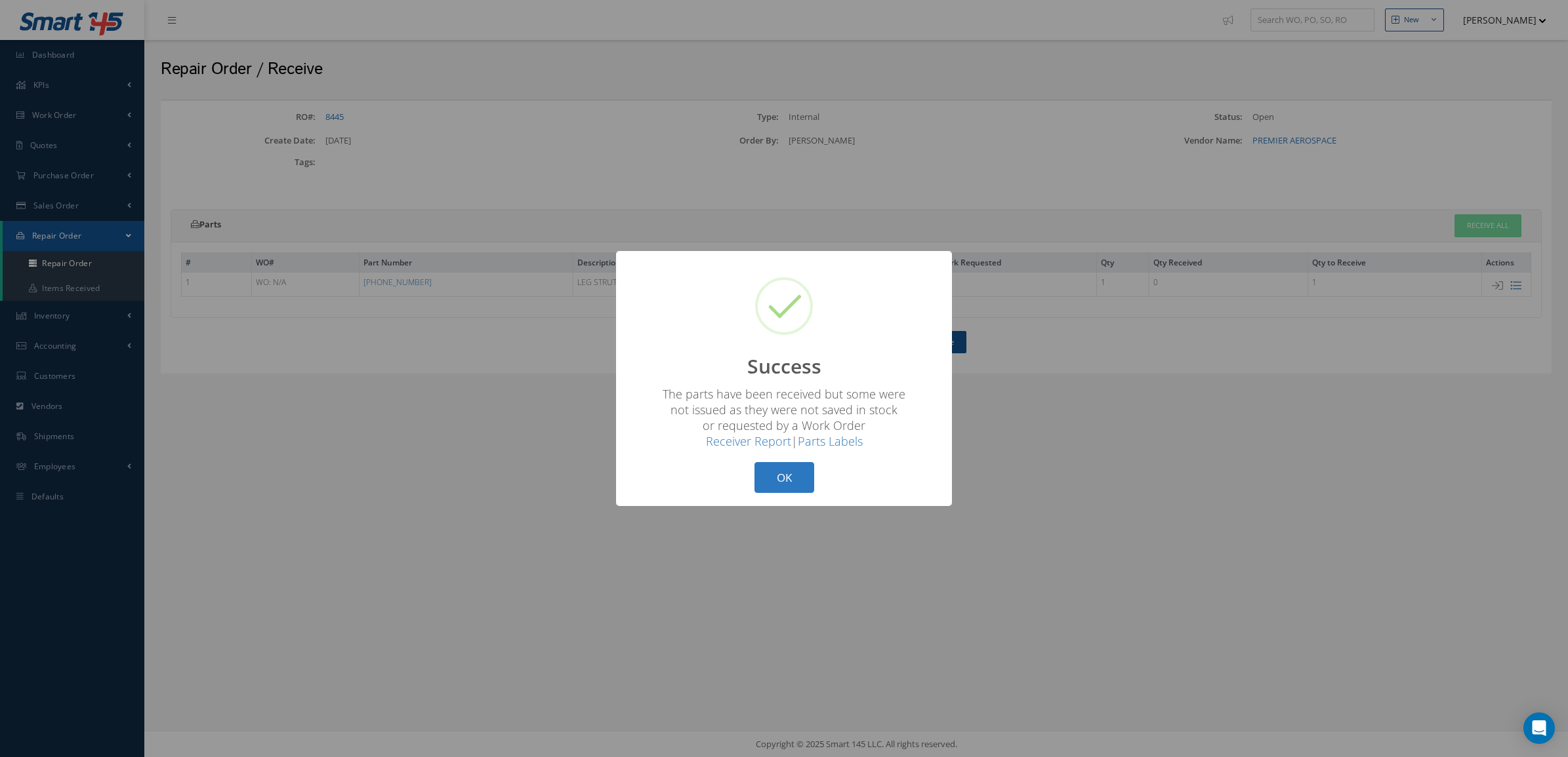
click at [802, 469] on button "OK" at bounding box center [784, 478] width 60 height 31
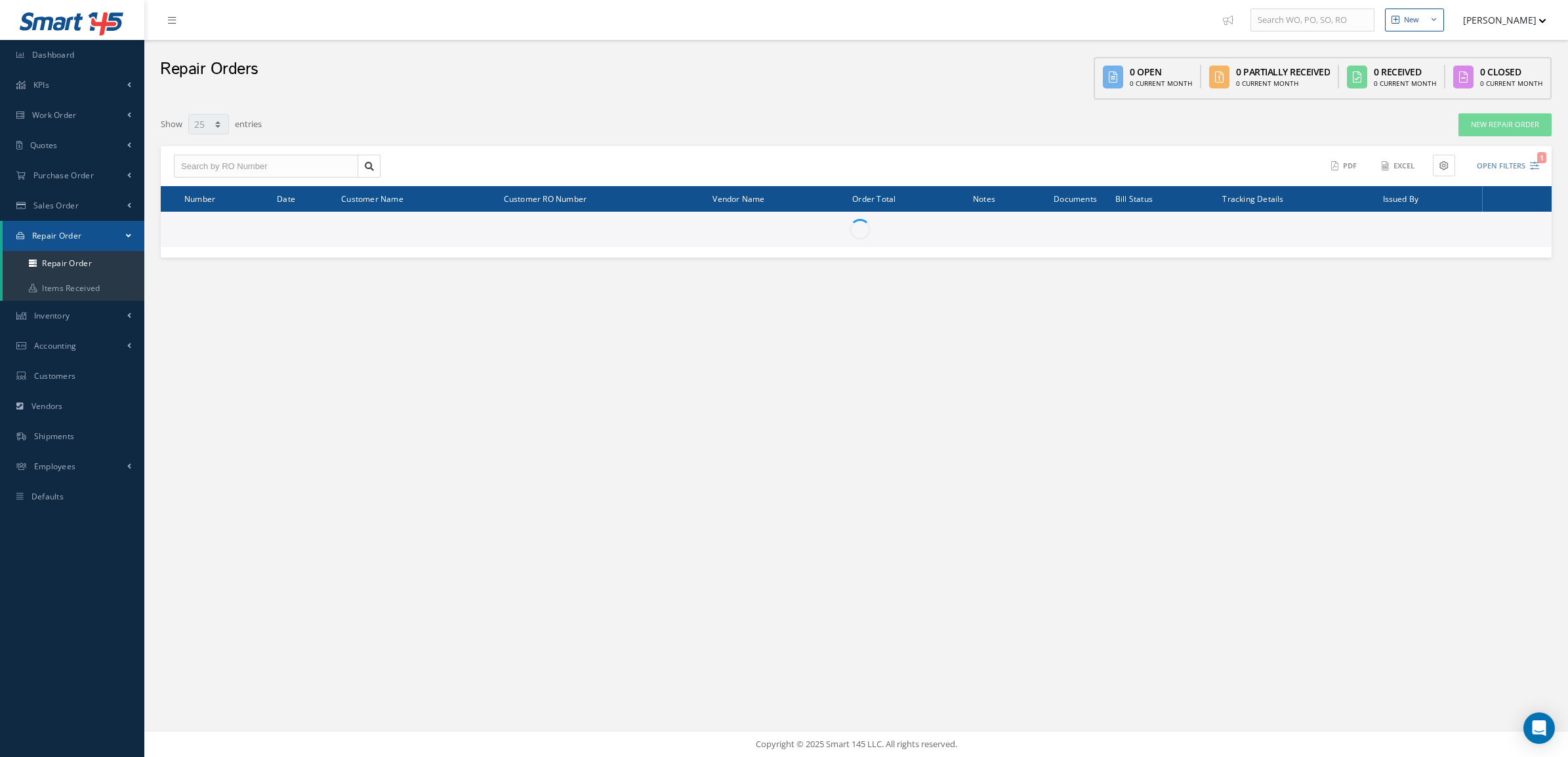
select select "25"
click at [1516, 253] on icon at bounding box center [1517, 250] width 13 height 10
click at [1448, 323] on link "Receive" at bounding box center [1457, 327] width 104 height 17
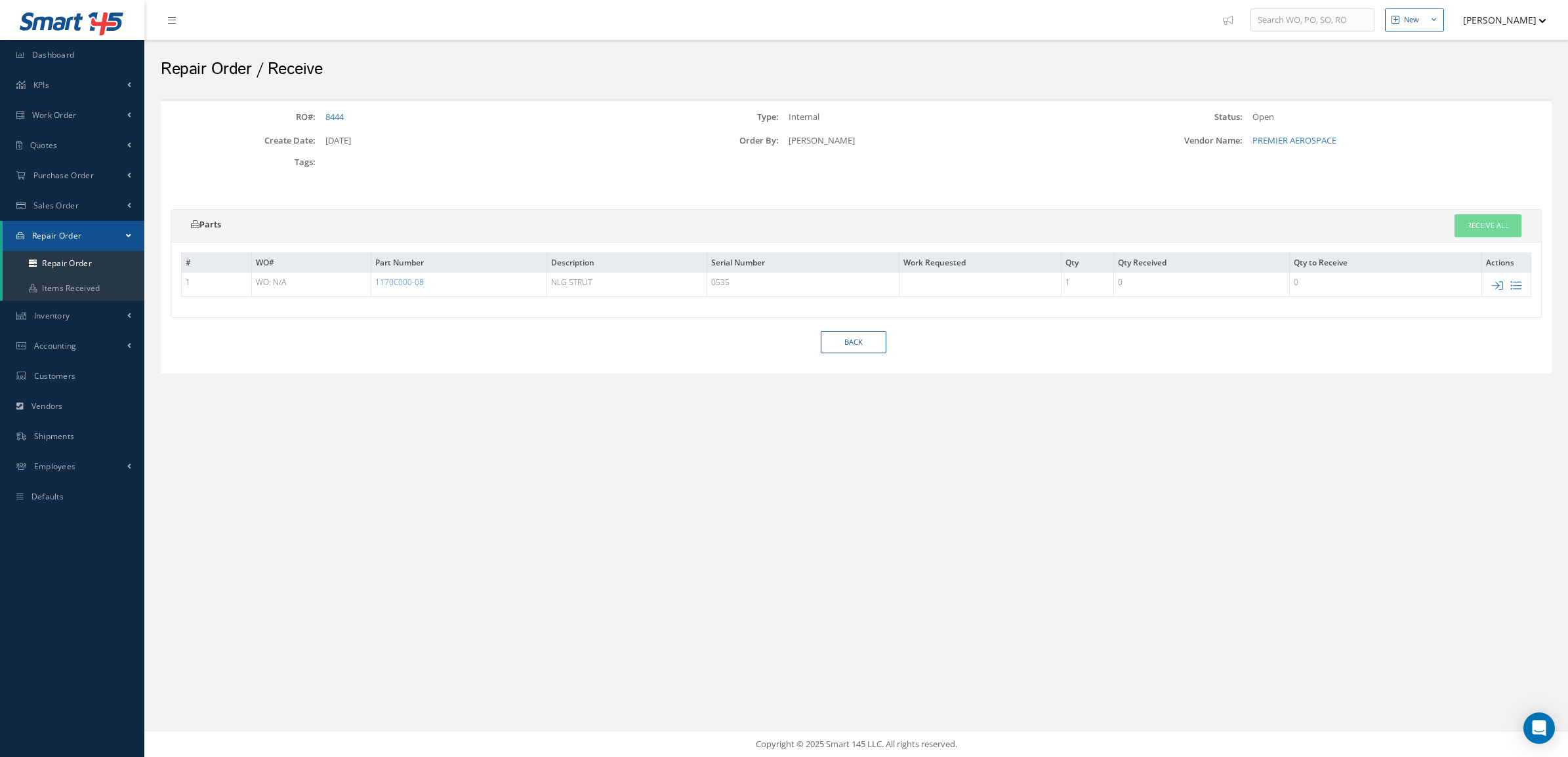
click at [1500, 279] on td at bounding box center [1507, 284] width 49 height 24
click at [1499, 282] on icon at bounding box center [1497, 285] width 11 height 11
type input "0535"
checkbox input "true"
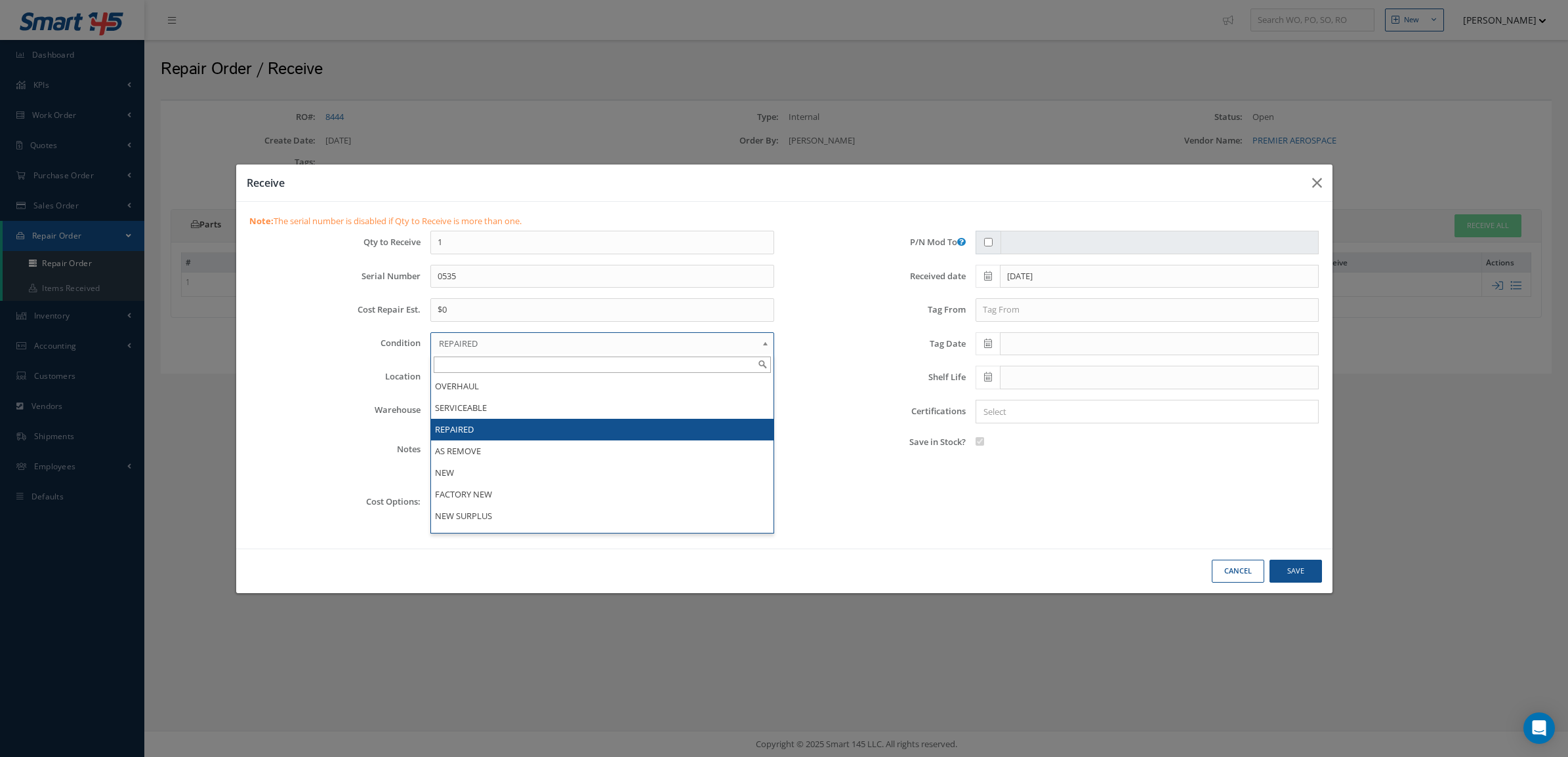
click at [500, 342] on span "REPAIRED" at bounding box center [598, 343] width 319 height 16
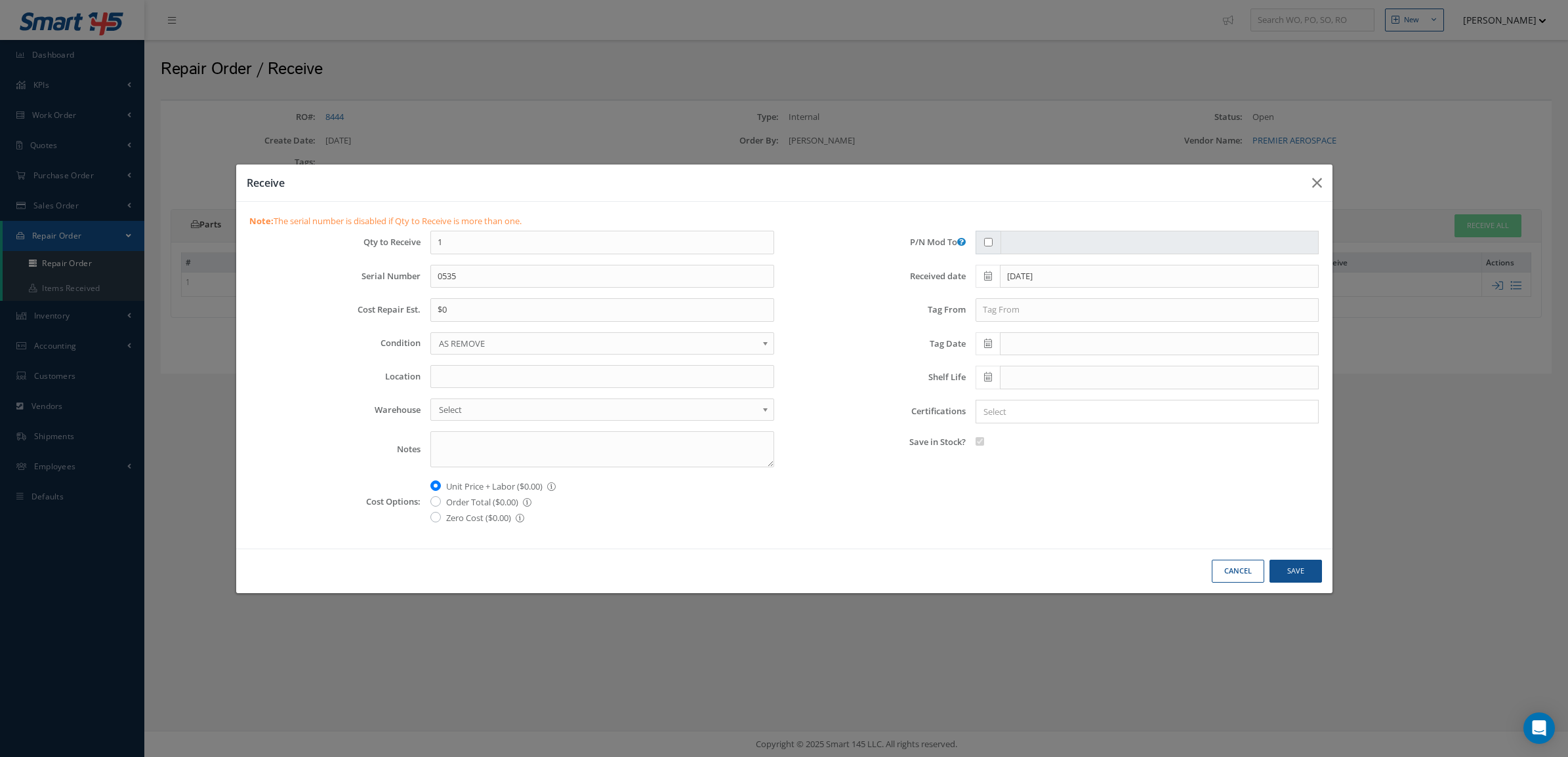
click at [480, 522] on label "Zero Cost ($0.00) The item has a cost of 0" at bounding box center [485, 517] width 78 height 16
click at [455, 518] on input "Zero Cost ($0.00) The item has a cost of 0" at bounding box center [450, 513] width 8 height 8
radio input "true"
click at [994, 270] on span at bounding box center [988, 276] width 24 height 24
click at [1021, 361] on td "7" at bounding box center [1024, 358] width 19 height 19
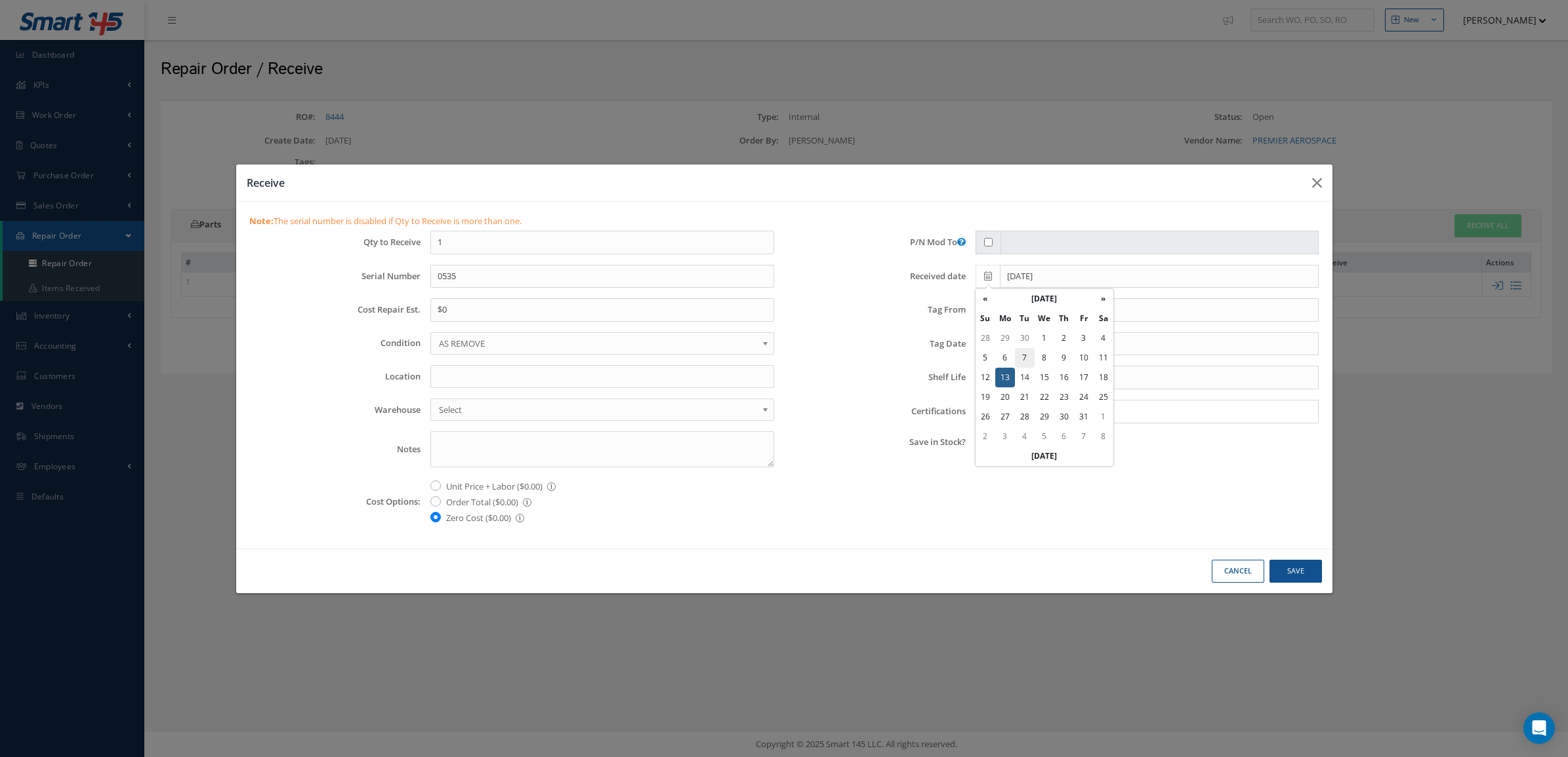
type input "[DATE]"
click at [1294, 579] on button "Save" at bounding box center [1296, 571] width 52 height 23
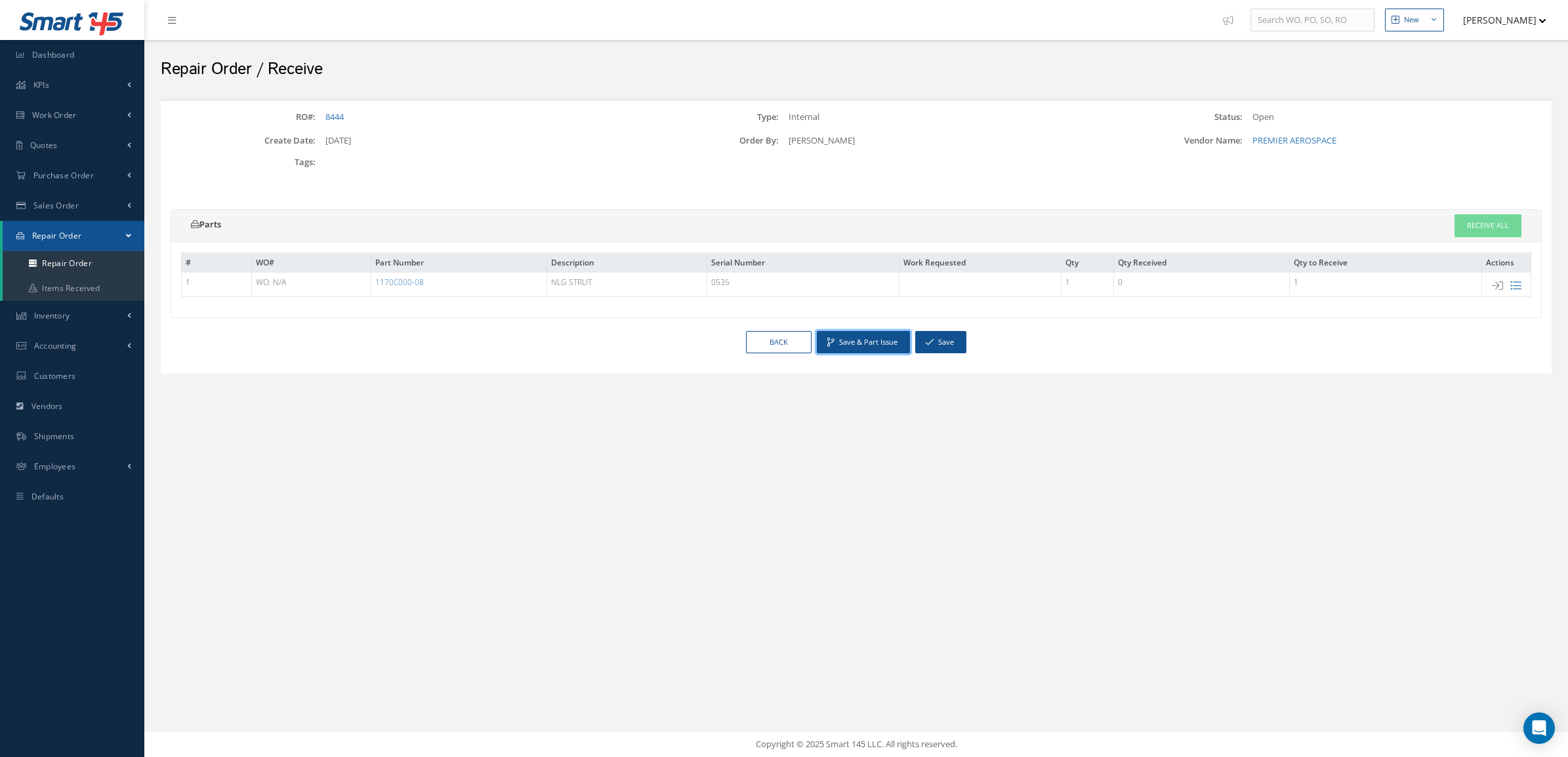
click at [876, 345] on button "Save & Part Issue" at bounding box center [863, 342] width 93 height 23
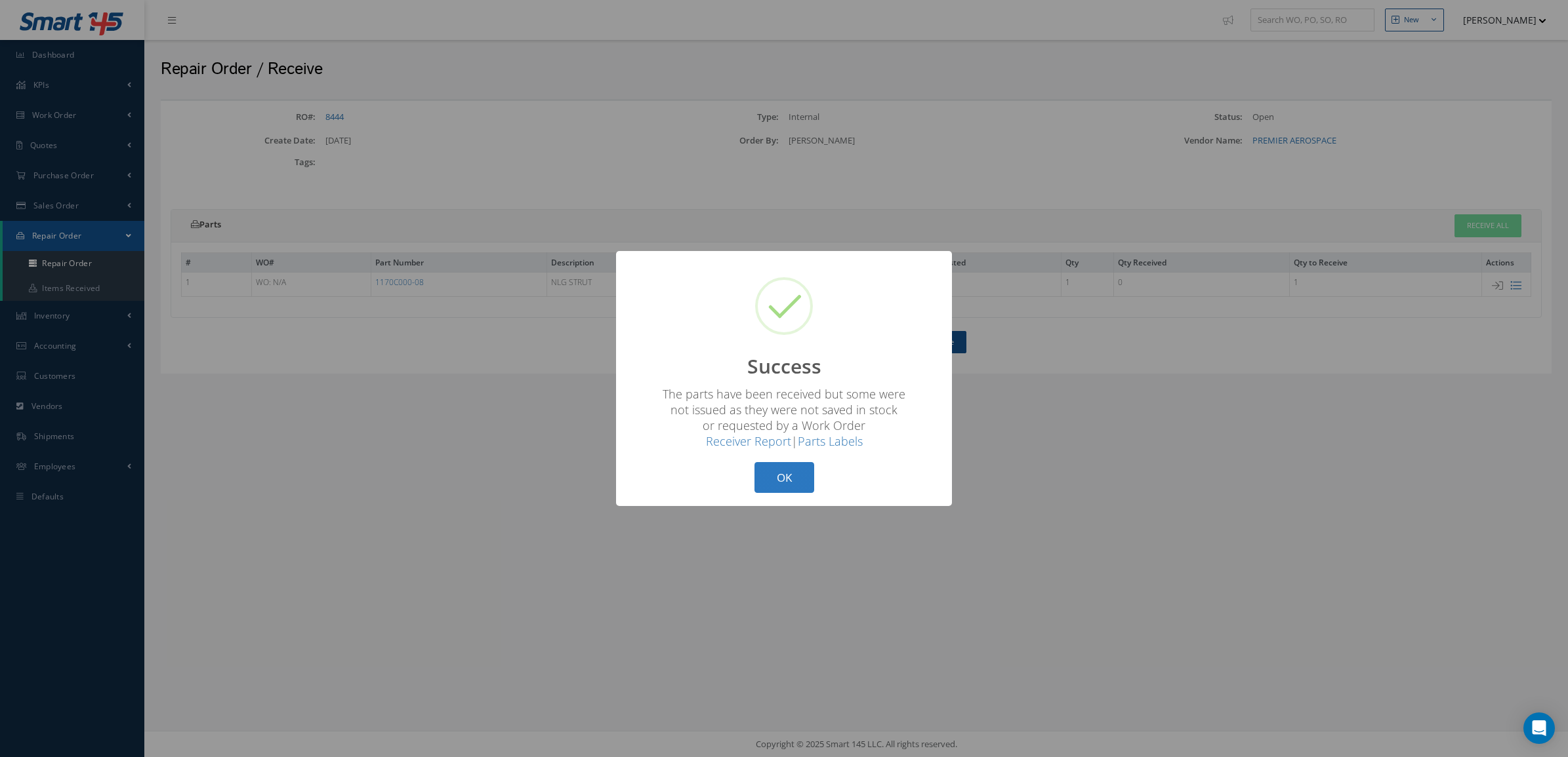
click at [781, 482] on button "OK" at bounding box center [784, 478] width 60 height 31
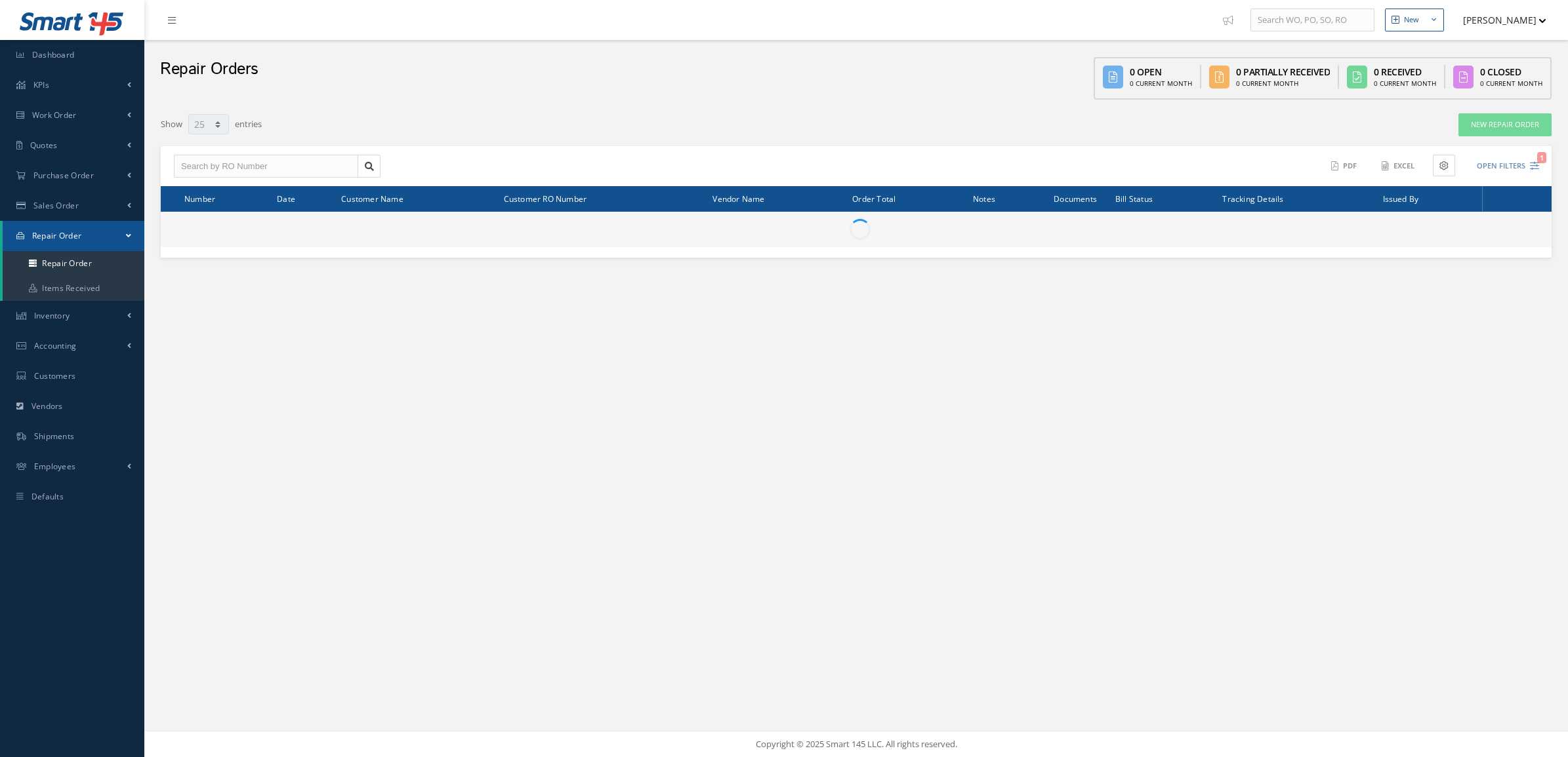
select select "25"
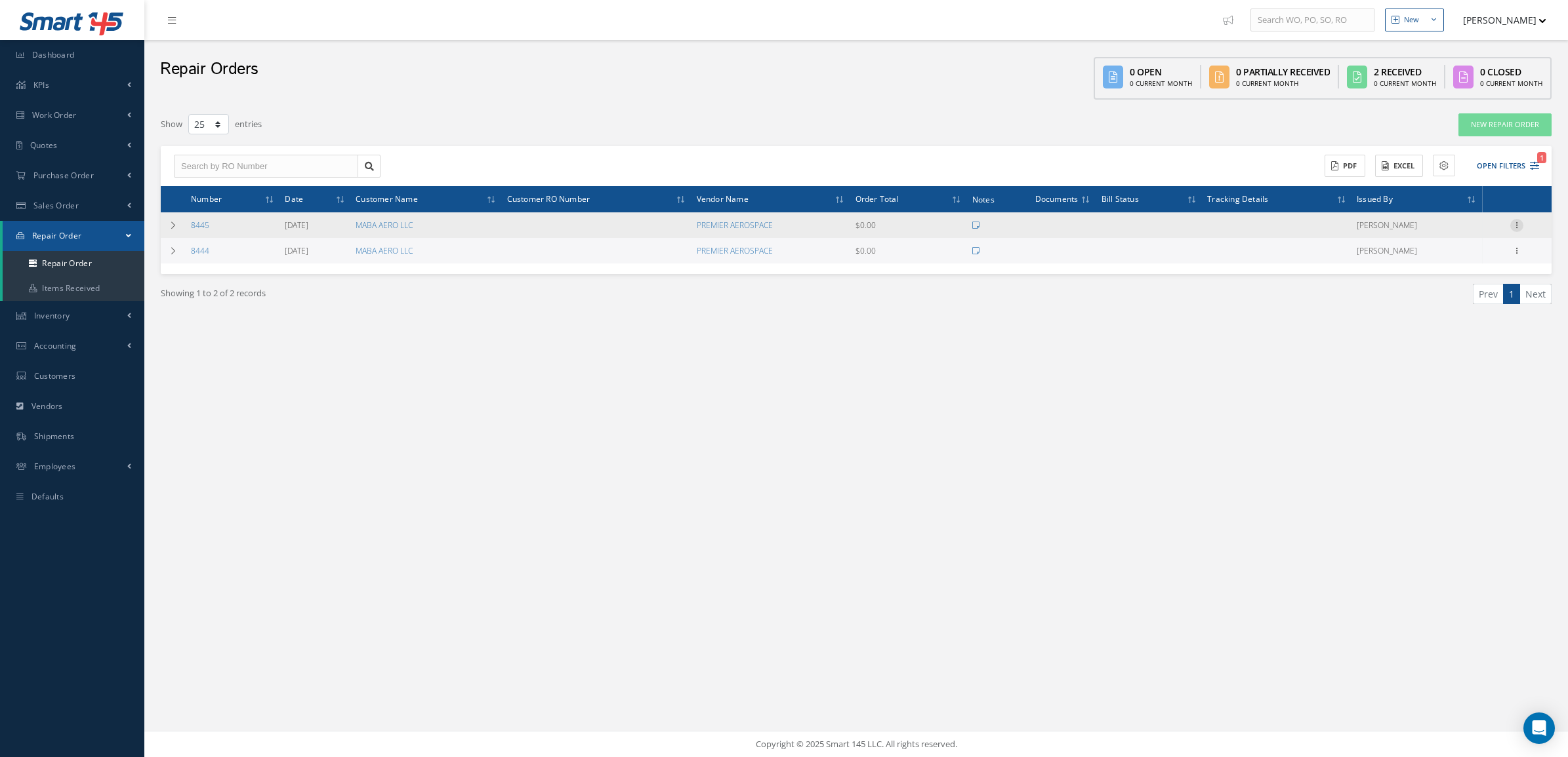
click at [1516, 219] on icon at bounding box center [1517, 224] width 13 height 10
click at [1455, 355] on link "Close" at bounding box center [1457, 352] width 104 height 17
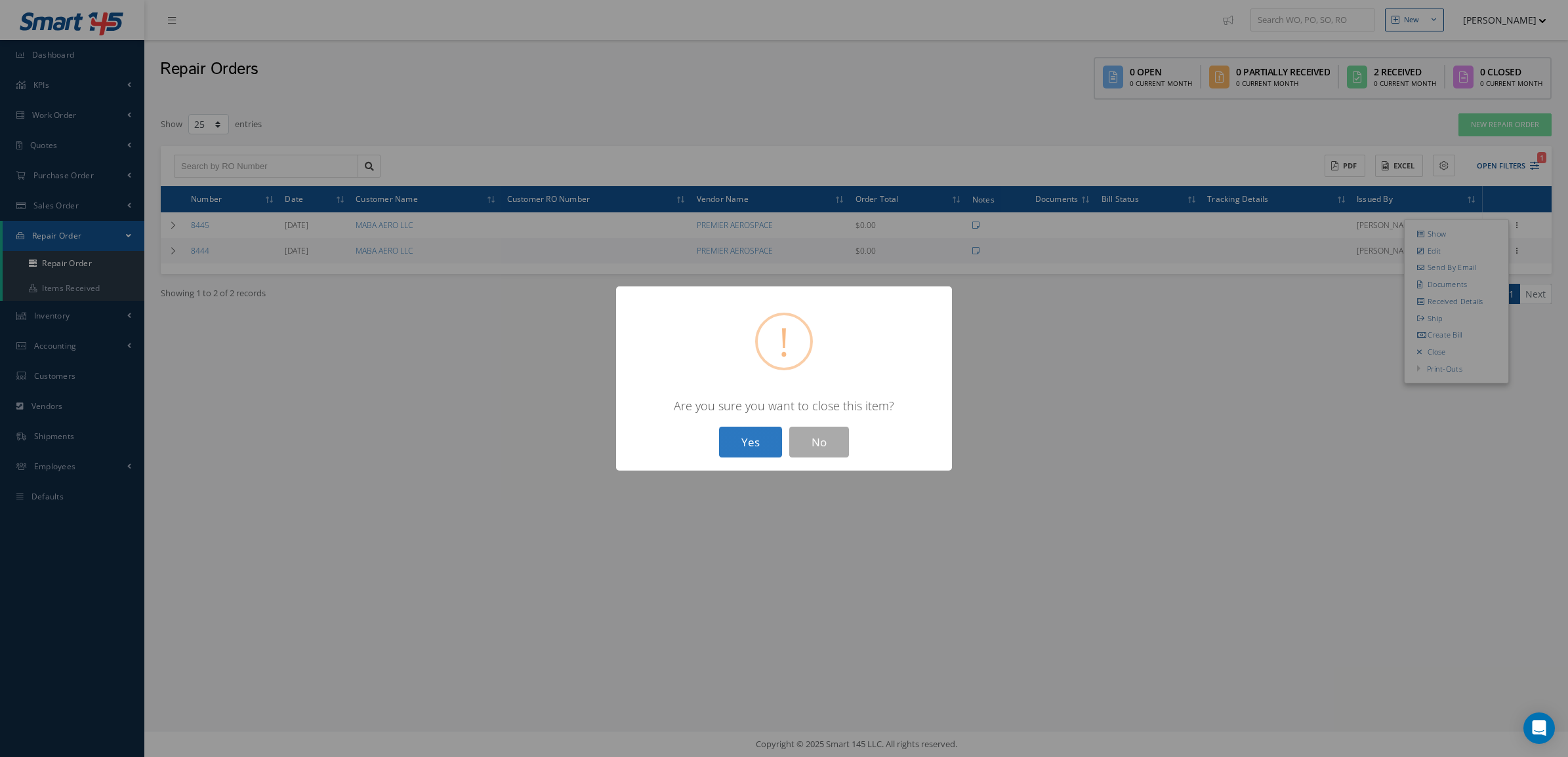
click at [740, 443] on button "Yes" at bounding box center [751, 442] width 63 height 31
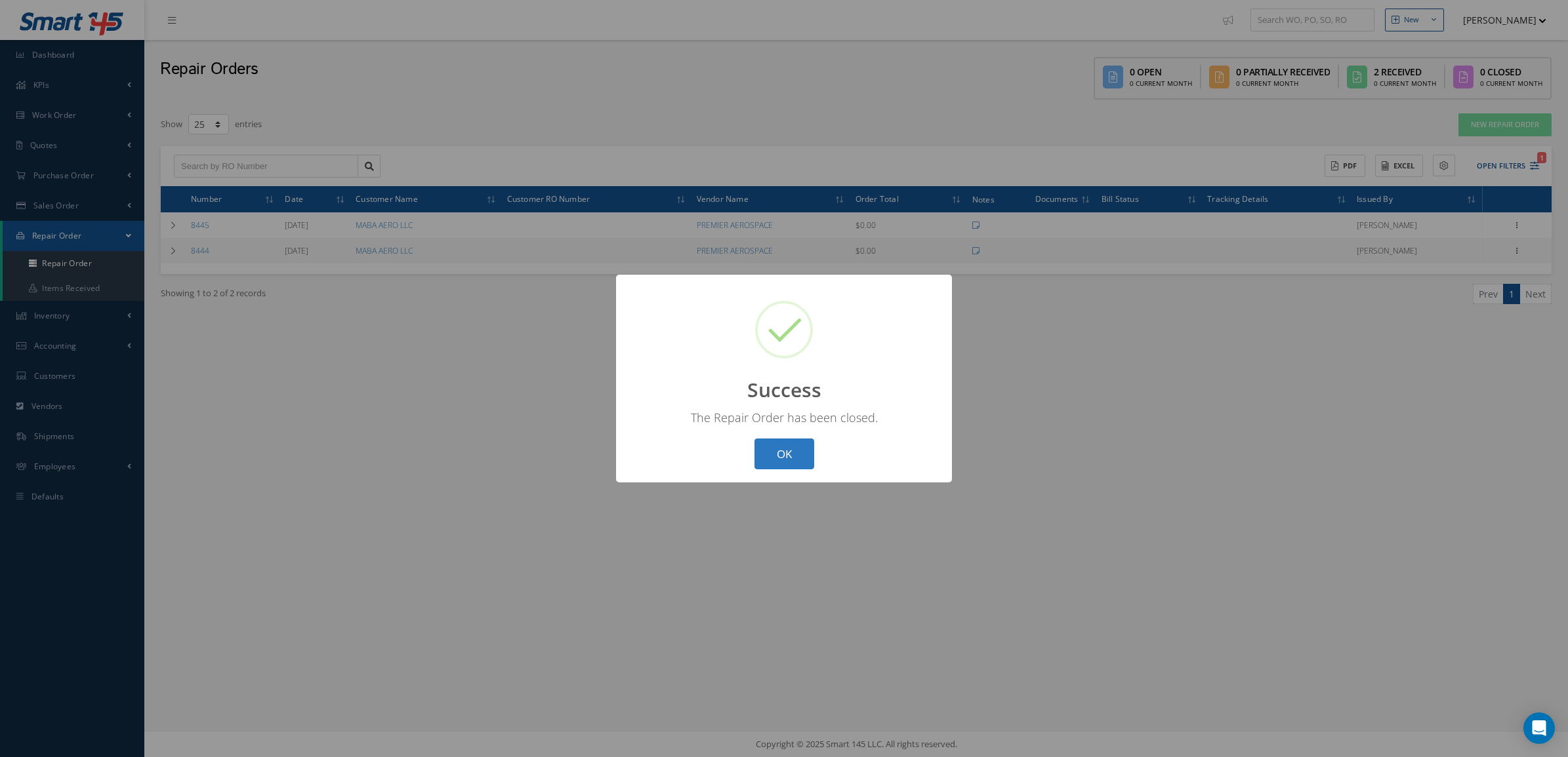
click at [793, 460] on button "OK" at bounding box center [784, 454] width 60 height 31
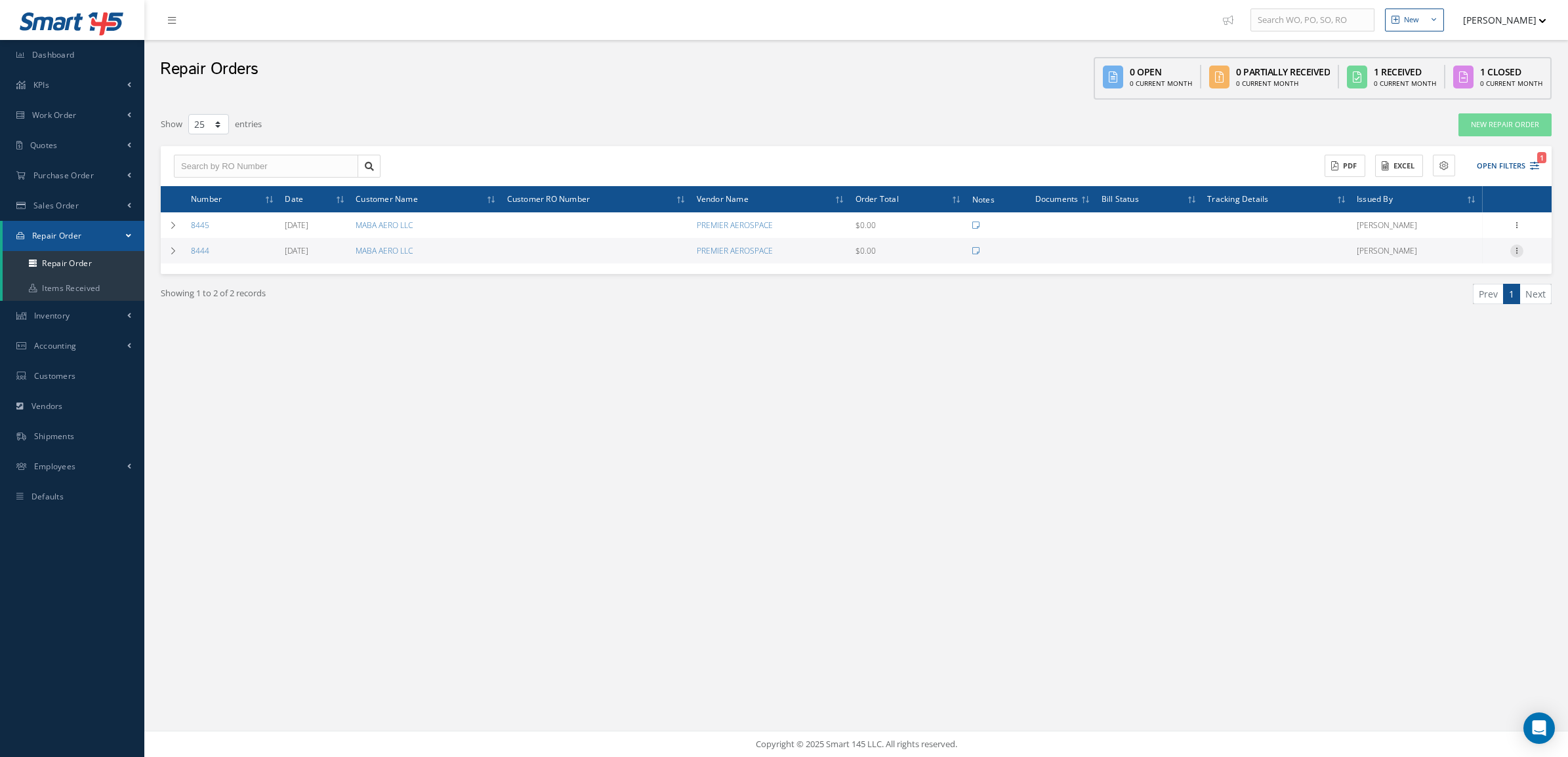
click at [1516, 250] on icon at bounding box center [1517, 250] width 13 height 10
click at [1458, 369] on link "Close" at bounding box center [1457, 377] width 104 height 17
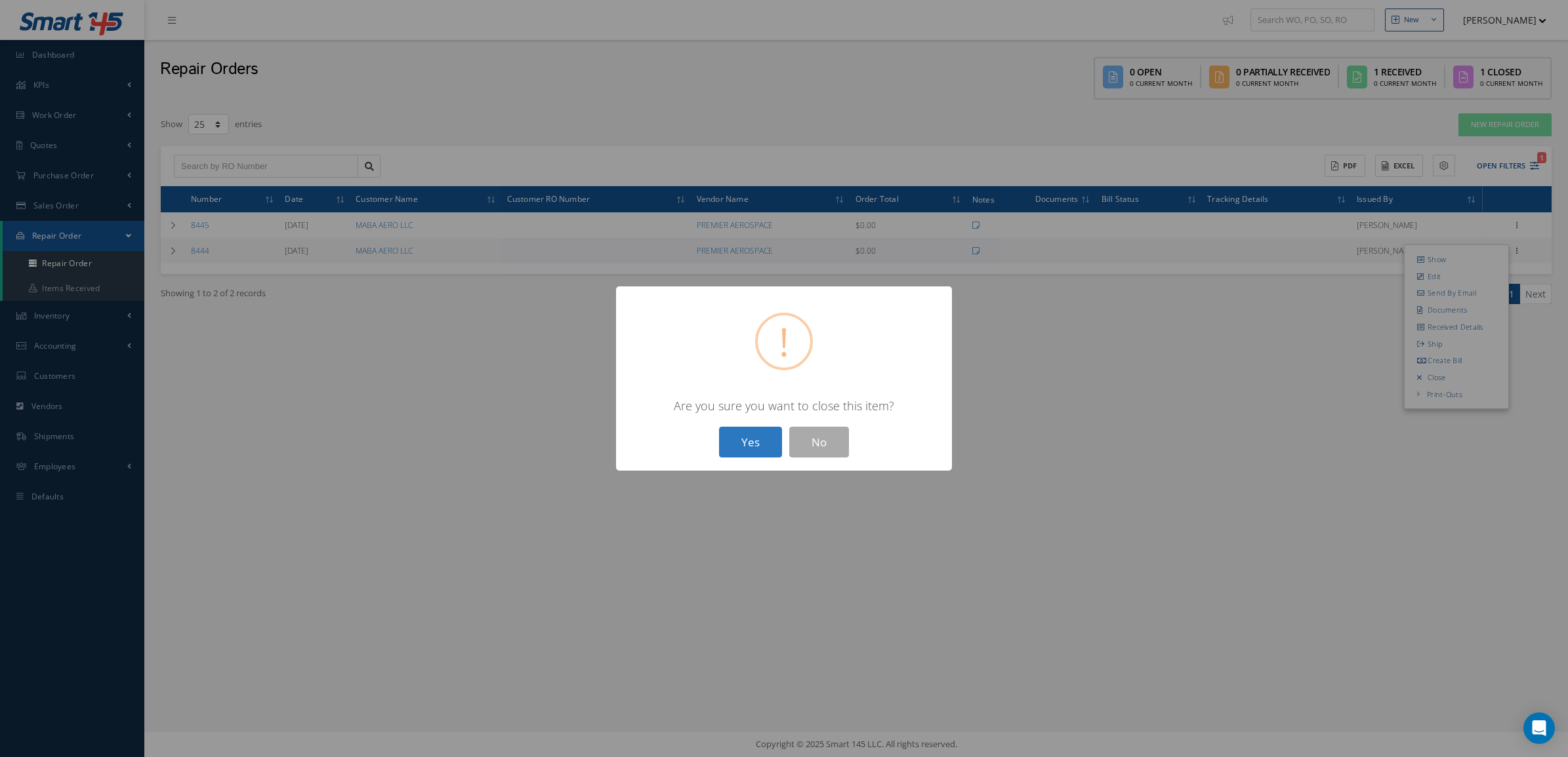
click at [728, 442] on button "Yes" at bounding box center [751, 442] width 63 height 31
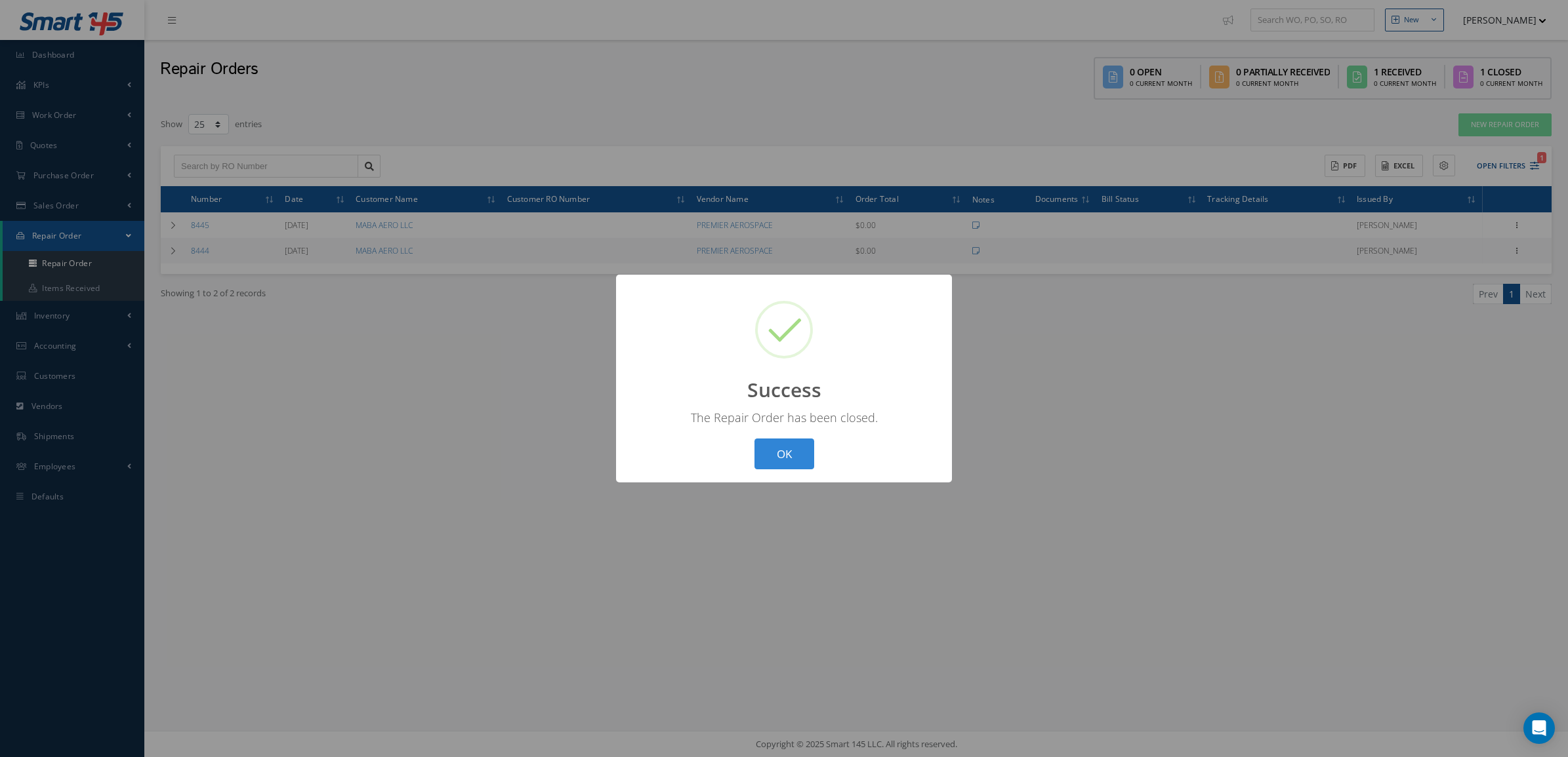
click at [740, 451] on div "? ! i Success × The Repair Order has been closed. OK Cancel" at bounding box center [784, 379] width 336 height 208
click at [772, 447] on button "OK" at bounding box center [784, 454] width 60 height 31
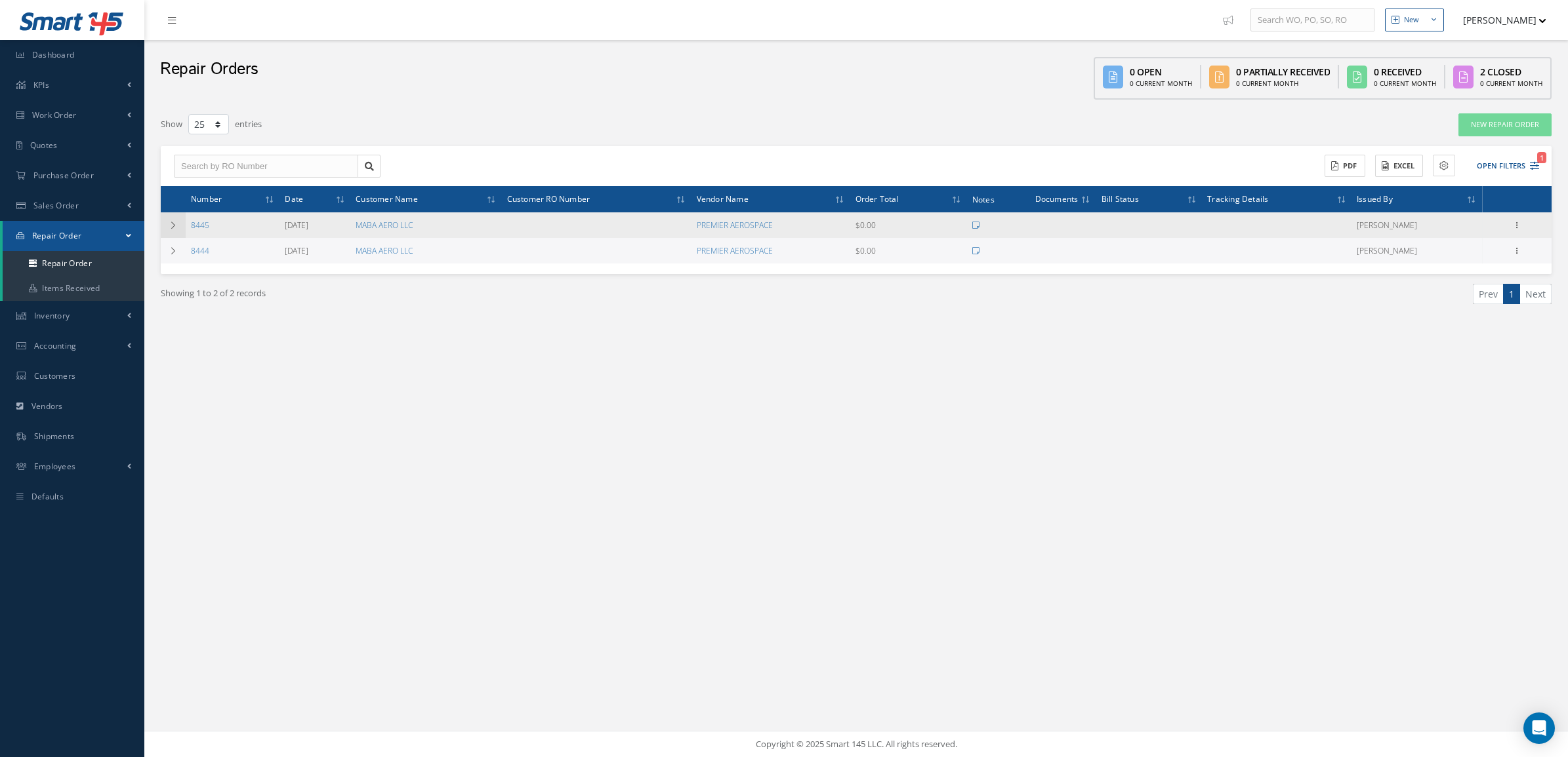
click at [177, 220] on td at bounding box center [173, 225] width 25 height 25
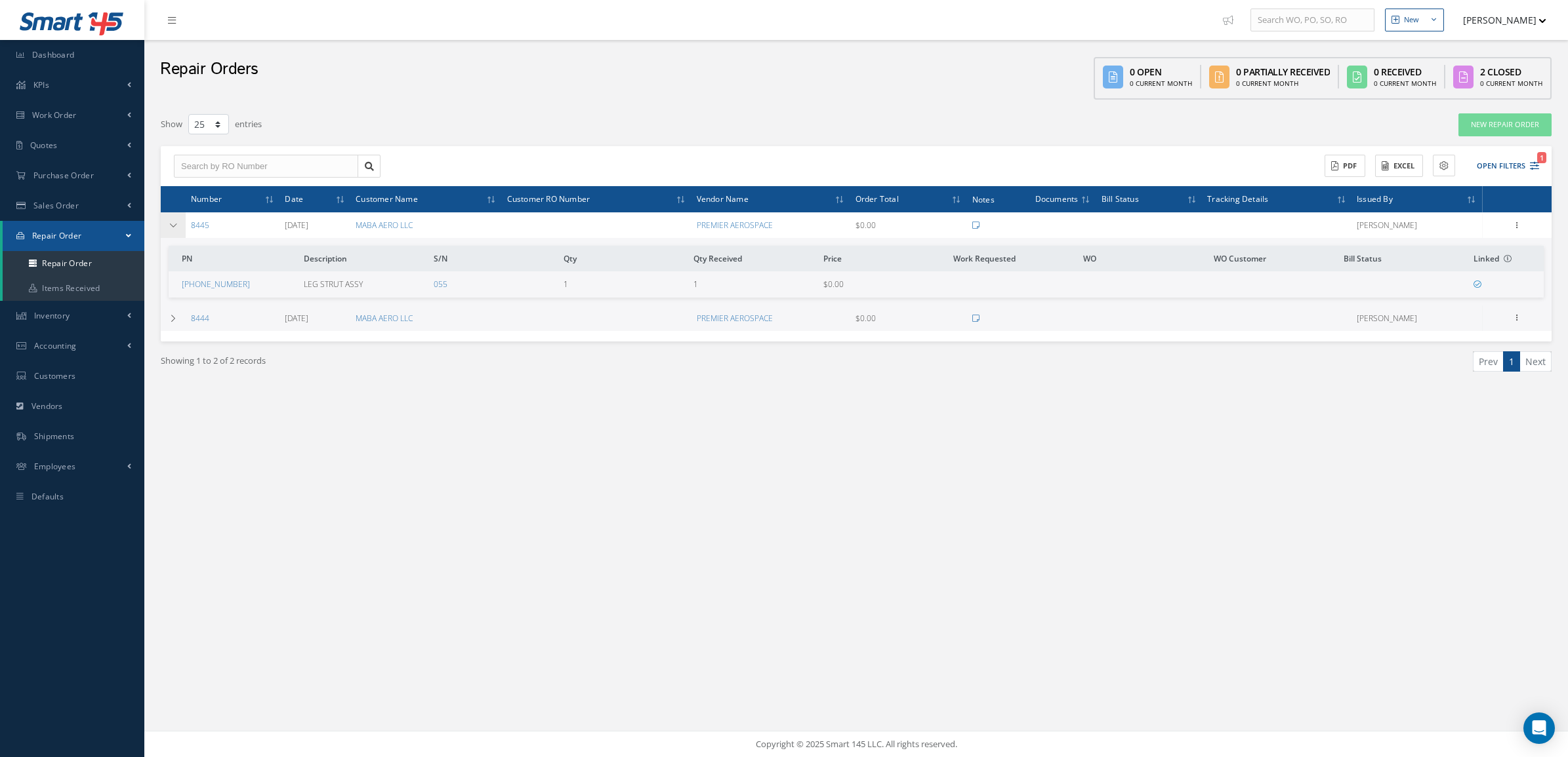
click at [177, 220] on td at bounding box center [173, 225] width 25 height 25
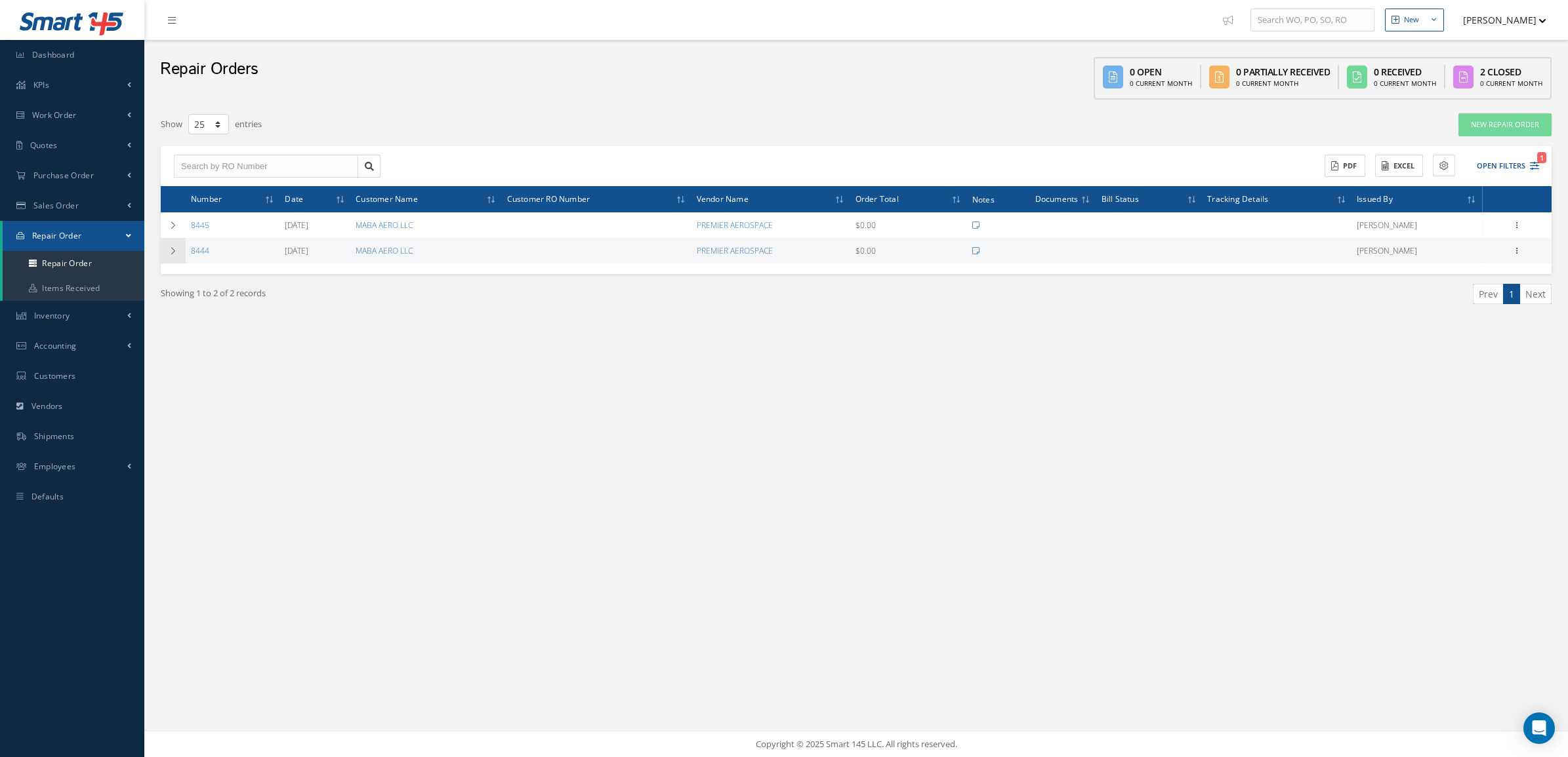
click at [173, 244] on td at bounding box center [173, 251] width 25 height 25
click at [546, 114] on div "Show 10 25 50 100 entries" at bounding box center [562, 125] width 823 height 24
drag, startPoint x: 992, startPoint y: 460, endPoint x: 661, endPoint y: 387, distance: 339.0
click at [991, 460] on div "New New Work Order New Purchase Order New Customer Quote New Sales Order New Re…" at bounding box center [856, 378] width 1424 height 757
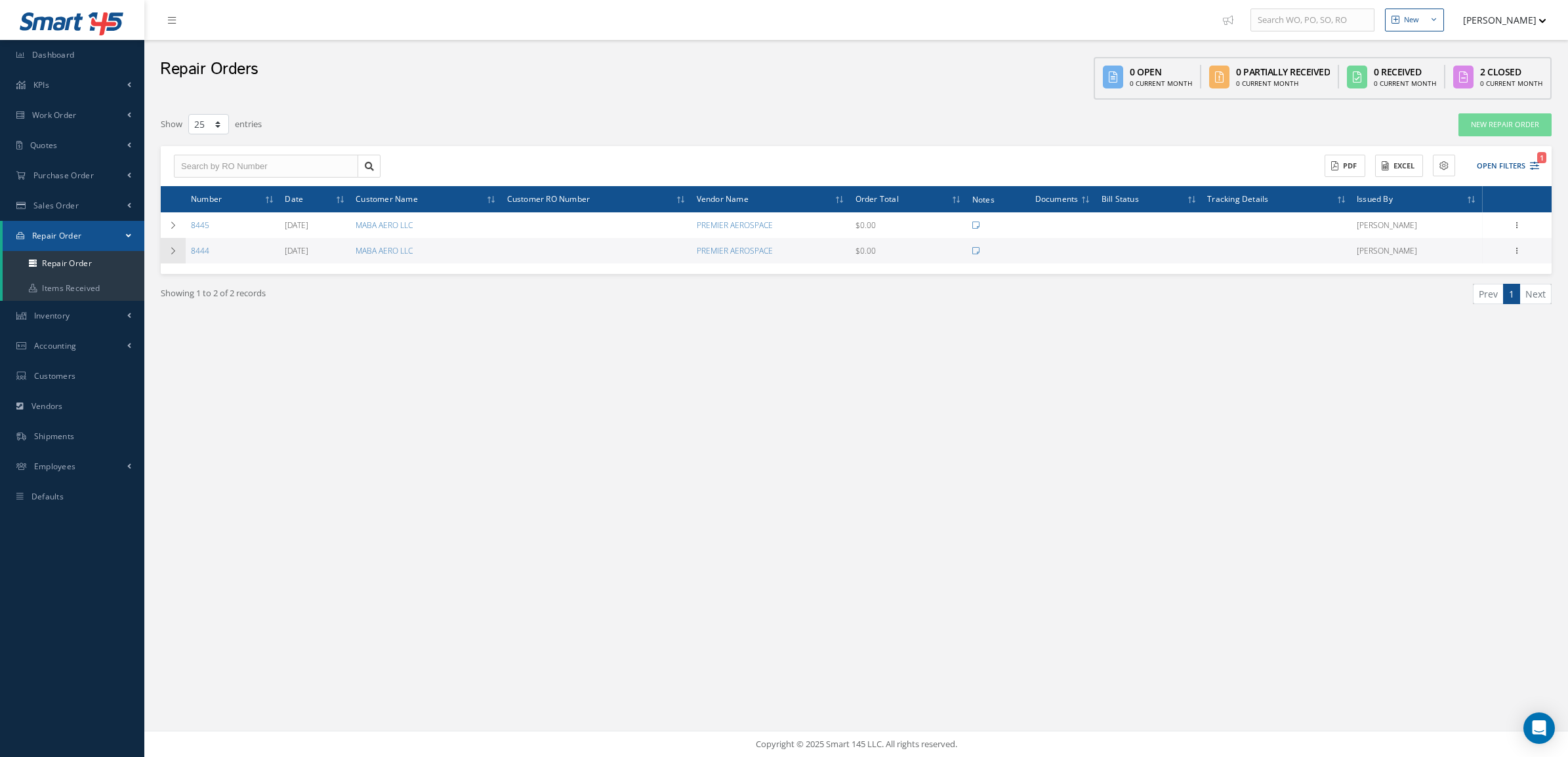
click at [177, 254] on td at bounding box center [173, 251] width 25 height 25
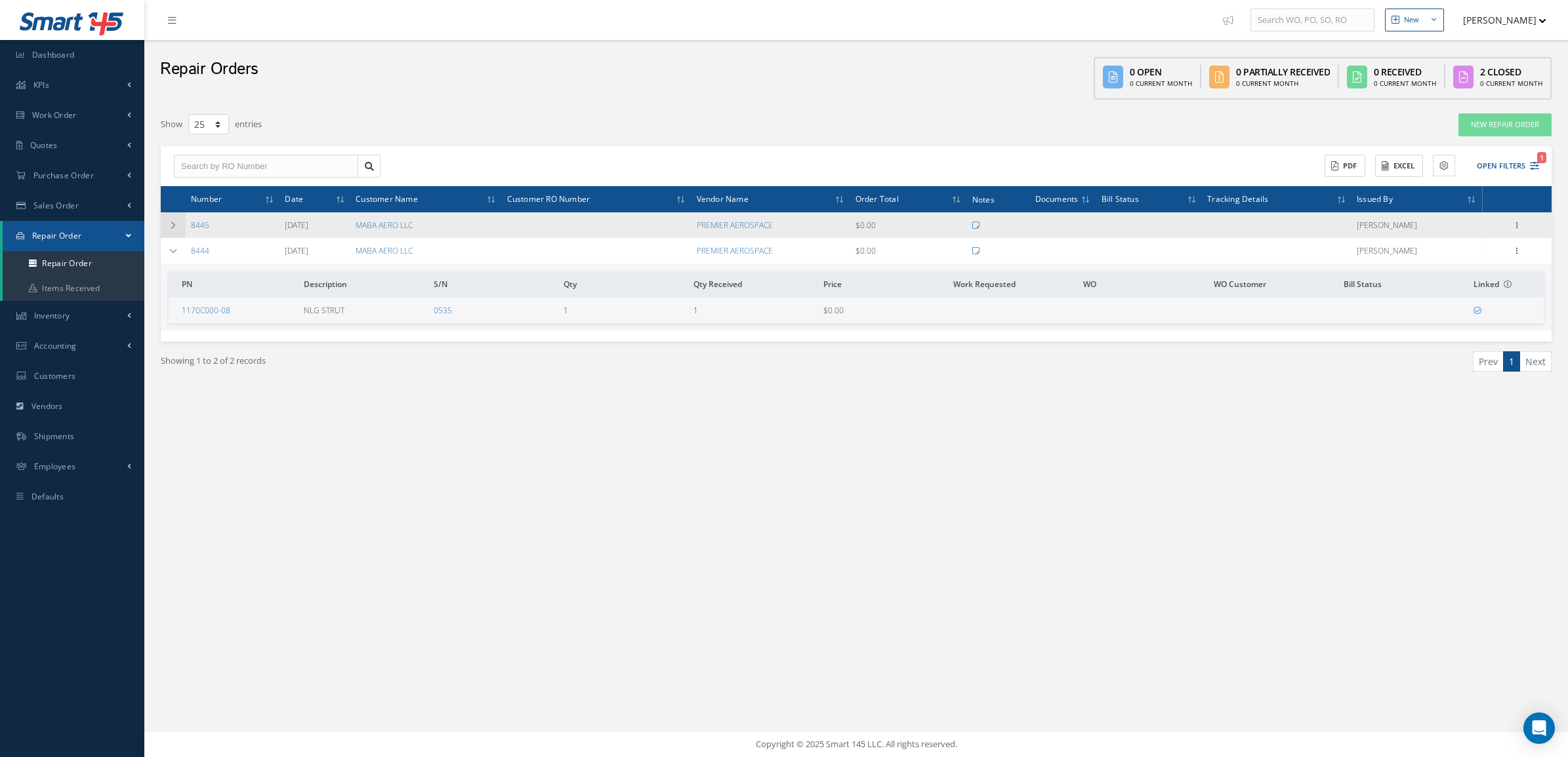
click at [174, 223] on icon at bounding box center [173, 226] width 9 height 8
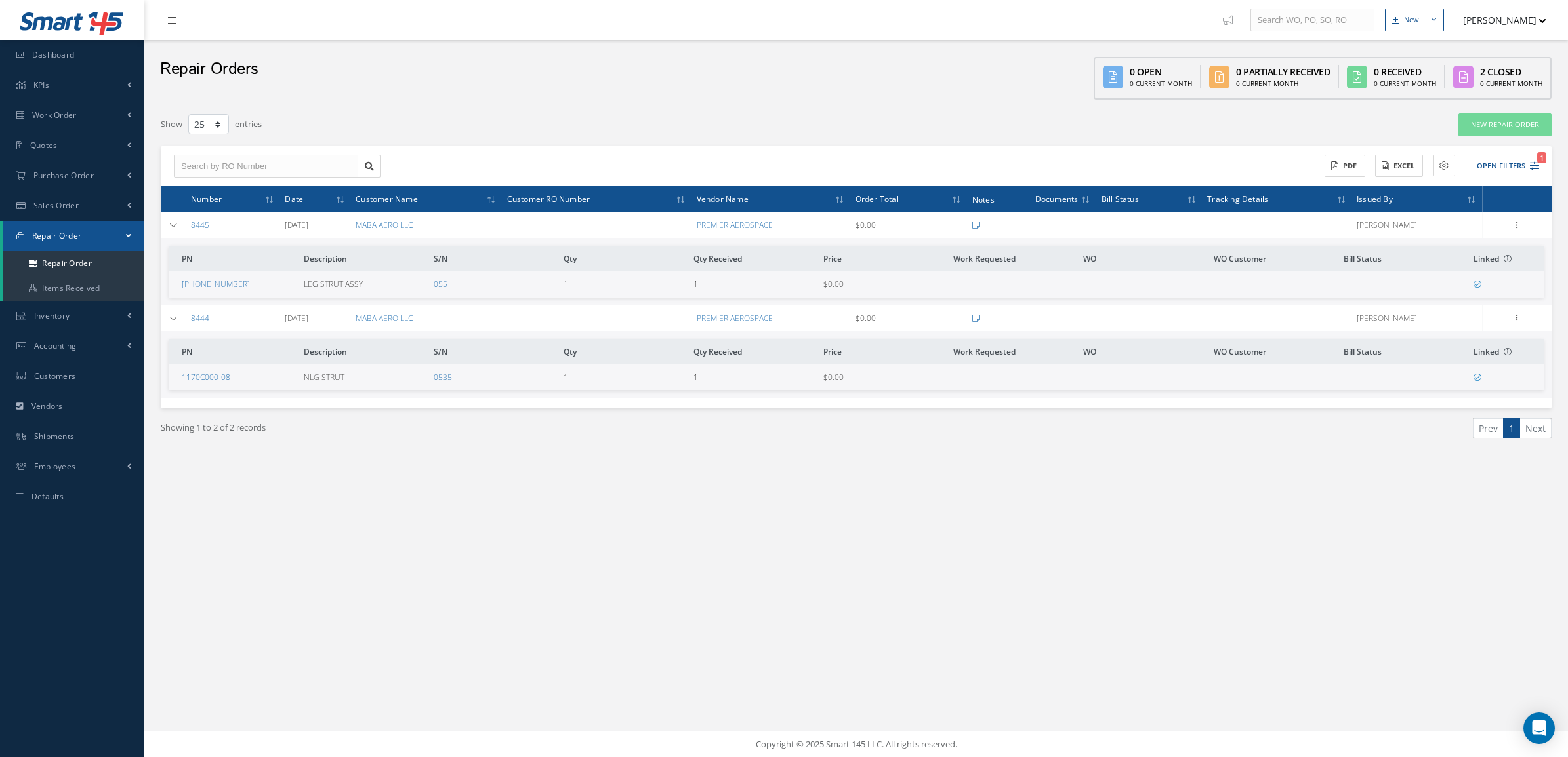
click at [256, 457] on div "Showing 1 to 2 of 2 records Prev 1 Next" at bounding box center [856, 440] width 1411 height 64
click at [164, 317] on td at bounding box center [173, 318] width 25 height 25
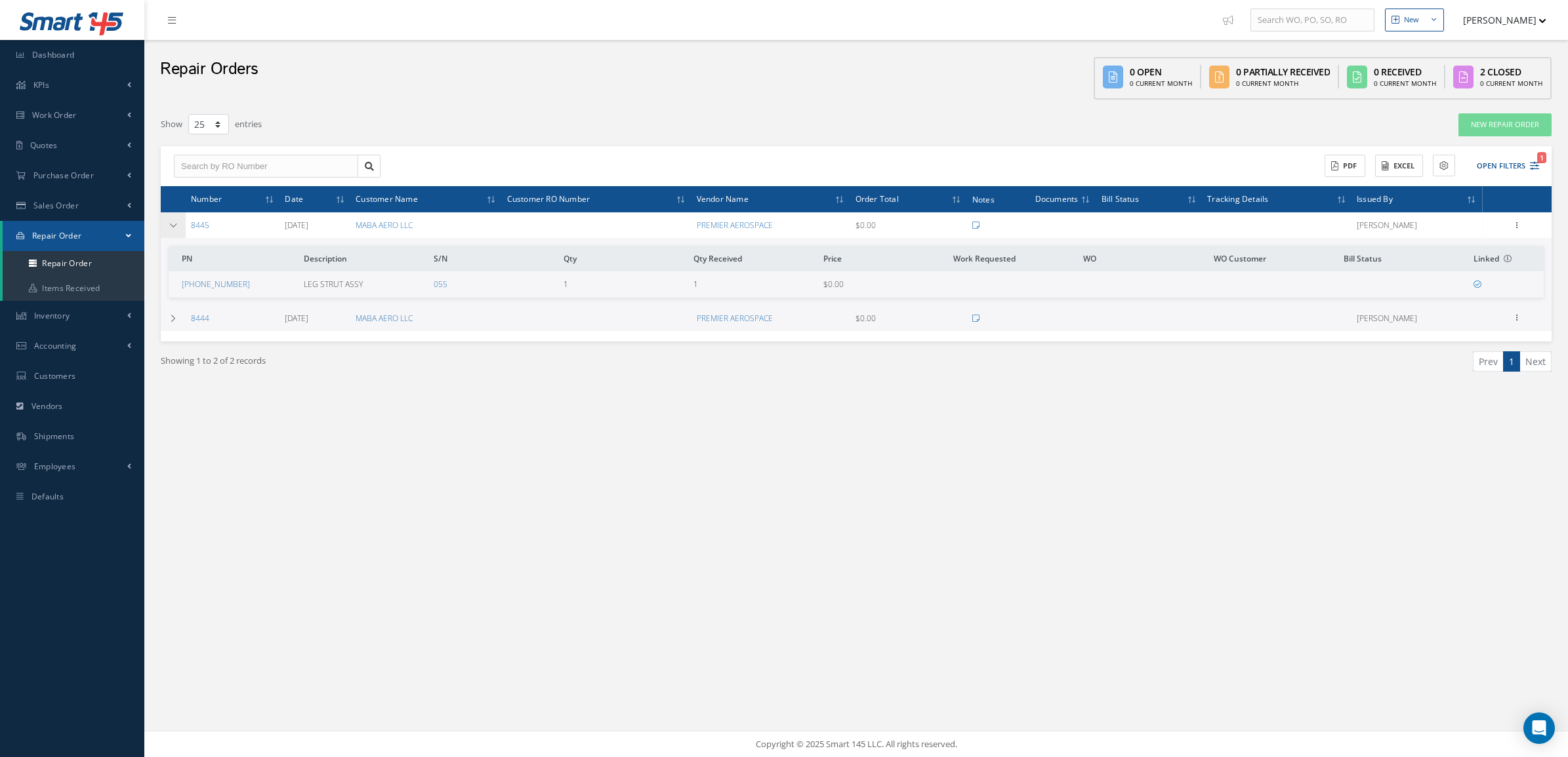
click at [170, 225] on icon at bounding box center [173, 226] width 9 height 8
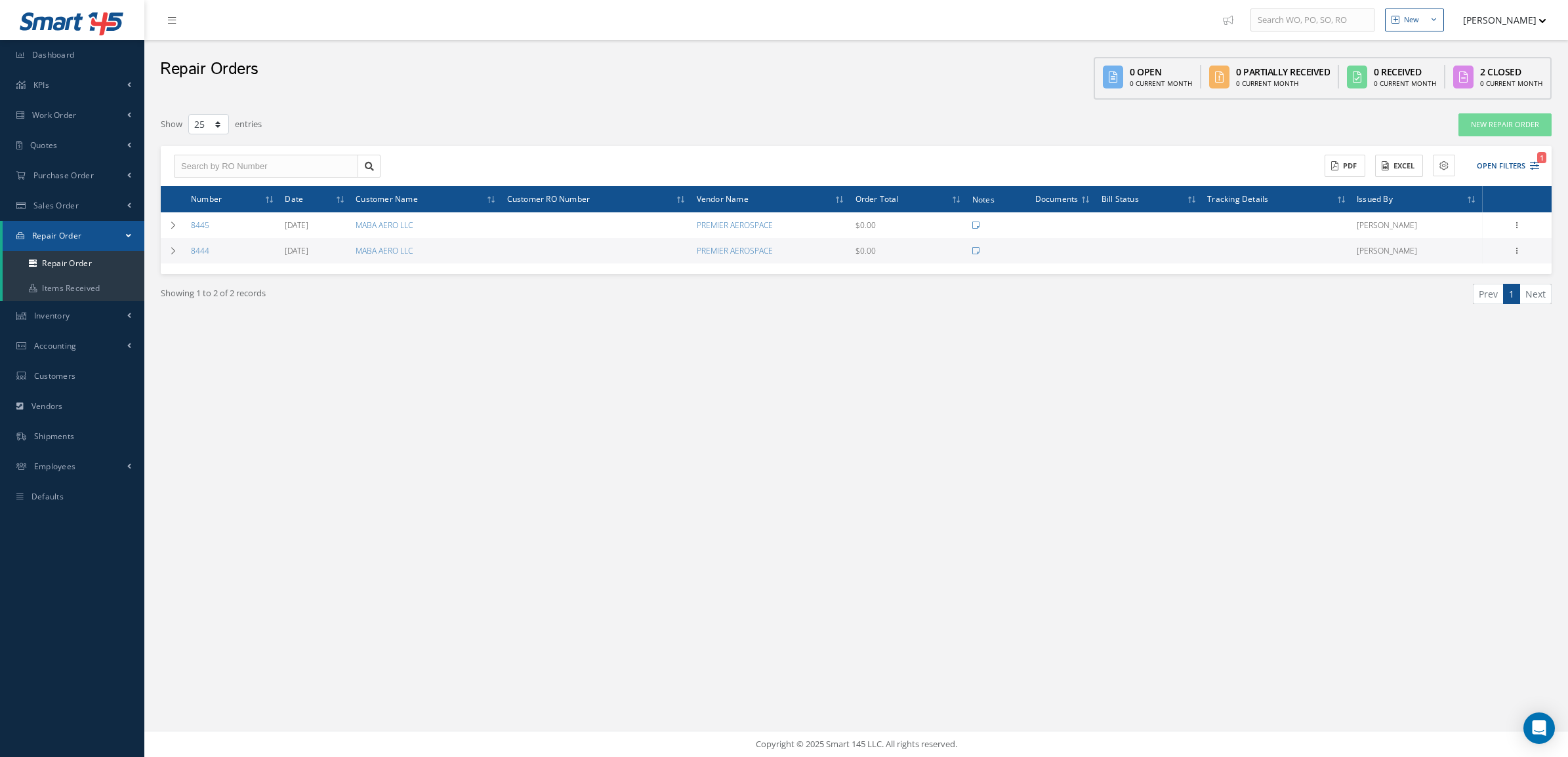
click at [299, 404] on div "New New Work Order New Purchase Order New Customer Quote New Sales Order New Re…" at bounding box center [856, 378] width 1424 height 757
drag, startPoint x: 606, startPoint y: 103, endPoint x: 599, endPoint y: 80, distance: 24.0
click at [603, 97] on div "Repair Orders 0 Open 0 Current Month 0 Partially Received 0 Current Month 0 Rec…" at bounding box center [856, 73] width 1424 height 67
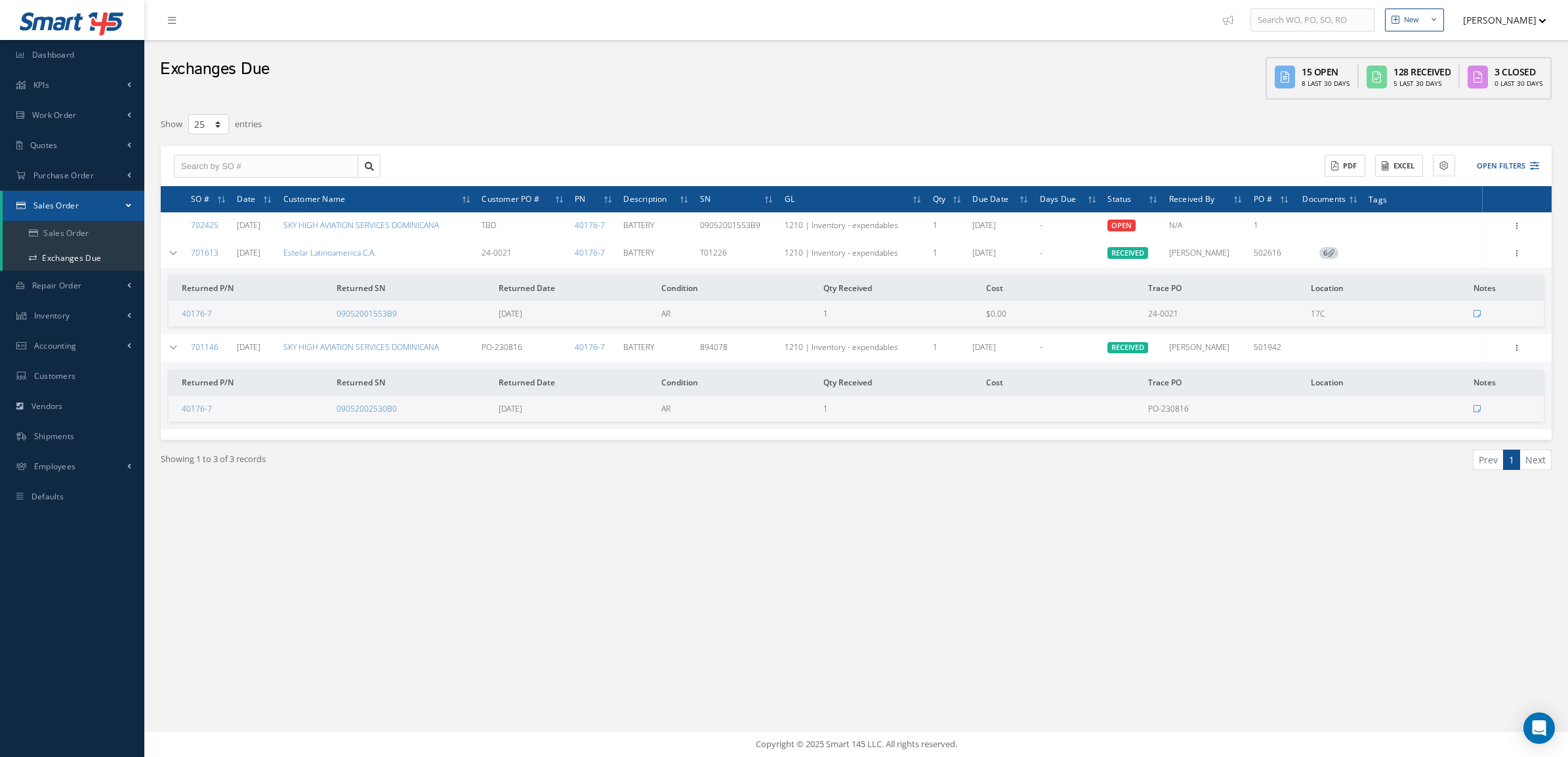
select select "25"
